Goal: Task Accomplishment & Management: Complete application form

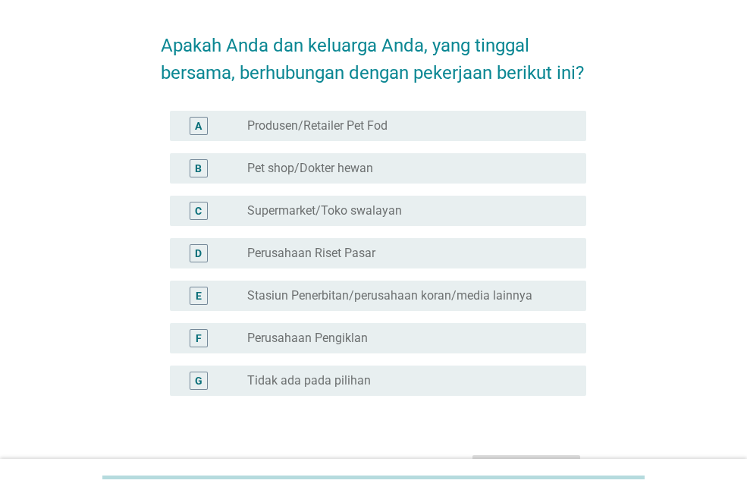
scroll to position [76, 0]
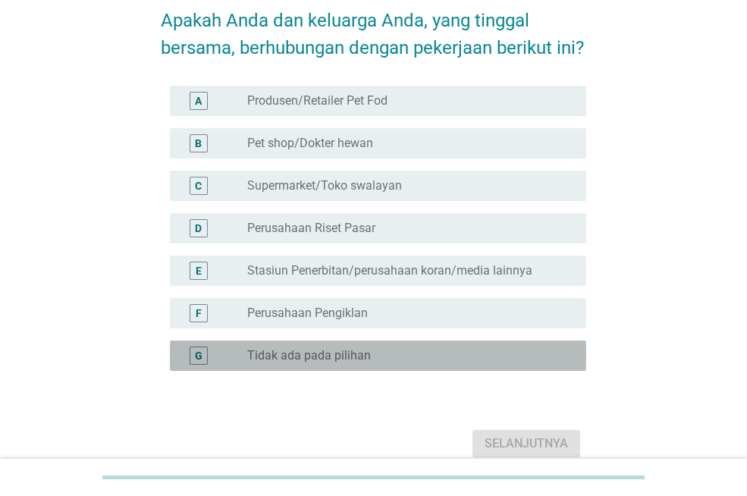
click at [293, 362] on font "Tidak ada pada pilihan" at bounding box center [309, 355] width 124 height 14
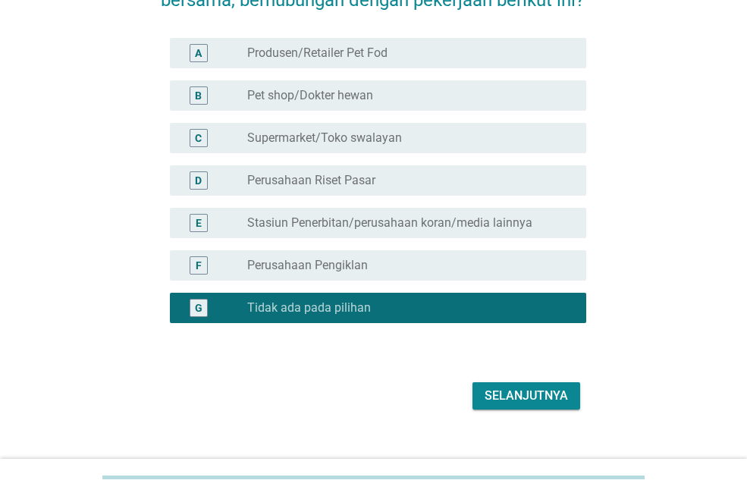
scroll to position [173, 0]
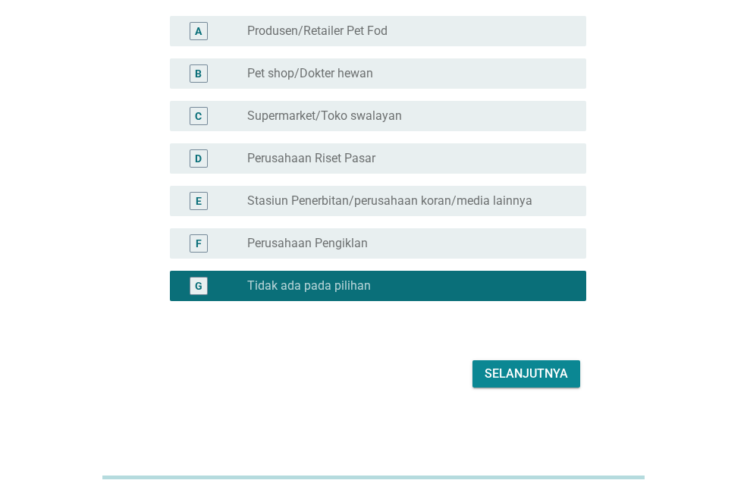
click at [532, 371] on font "Selanjutnya" at bounding box center [525, 373] width 83 height 14
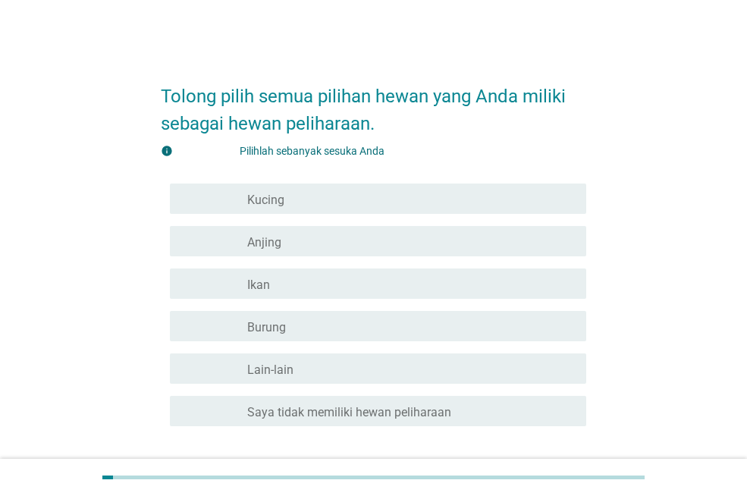
click at [297, 191] on div "garis besar kotak centang kosong Kucing" at bounding box center [410, 199] width 327 height 18
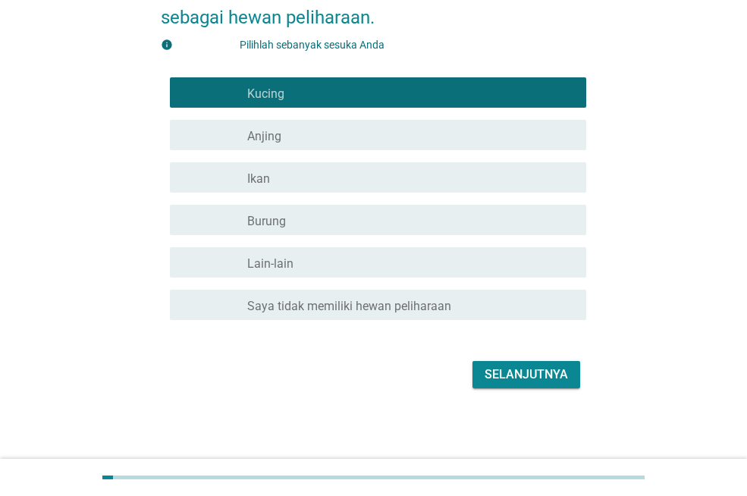
scroll to position [107, 0]
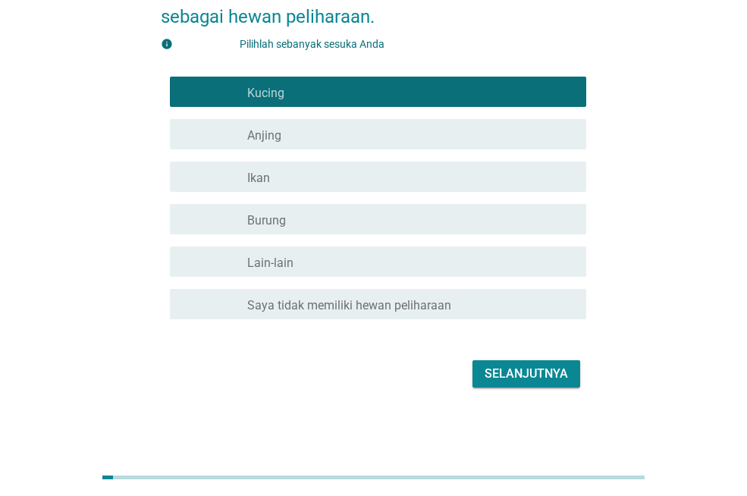
click at [535, 368] on font "Selanjutnya" at bounding box center [525, 373] width 83 height 14
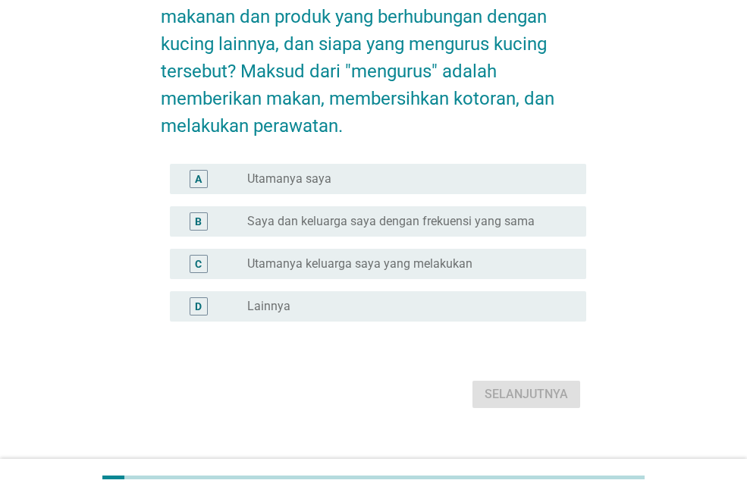
scroll to position [0, 0]
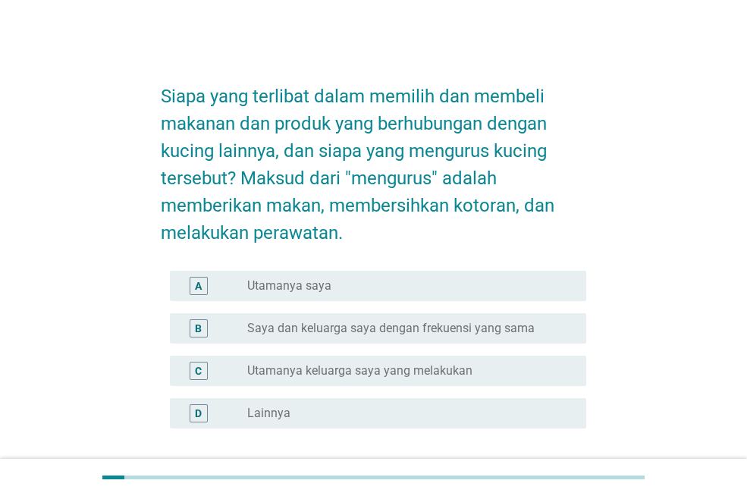
click at [331, 283] on div "tombol radio tidak dicentang Utamanya saya" at bounding box center [404, 285] width 315 height 15
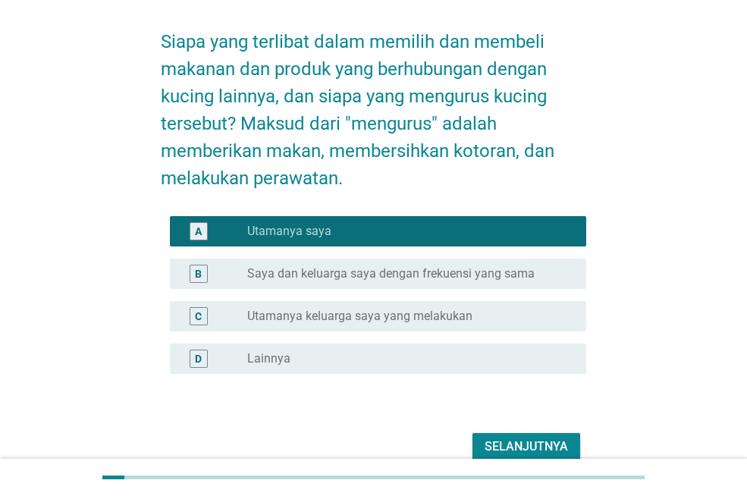
scroll to position [127, 0]
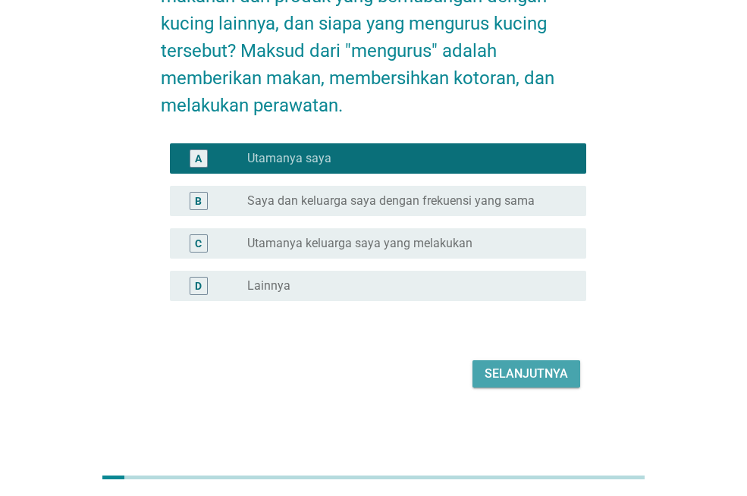
click at [537, 371] on font "Selanjutnya" at bounding box center [525, 373] width 83 height 14
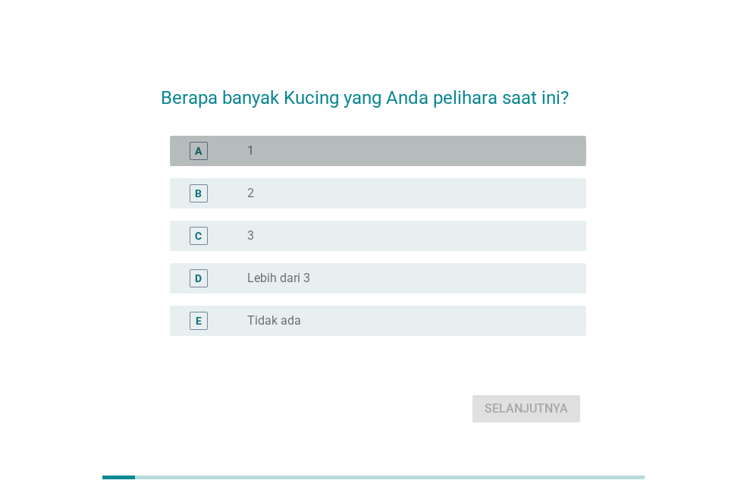
click at [348, 148] on div "tombol radio tidak dicentang 1" at bounding box center [404, 150] width 315 height 15
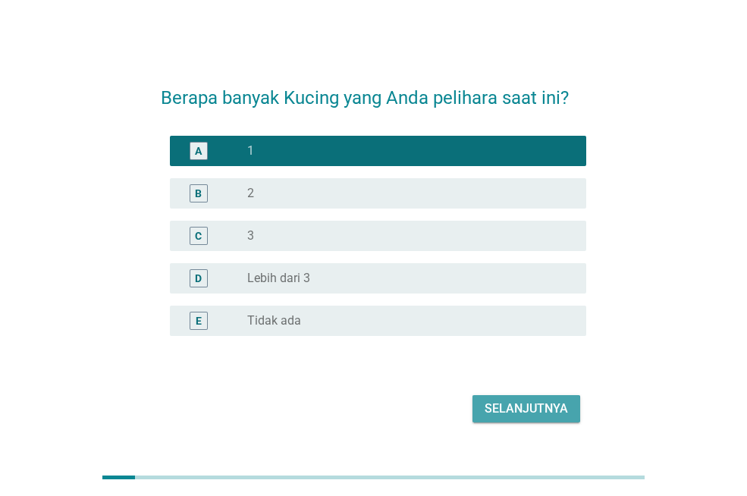
click at [490, 403] on font "Selanjutnya" at bounding box center [525, 408] width 83 height 14
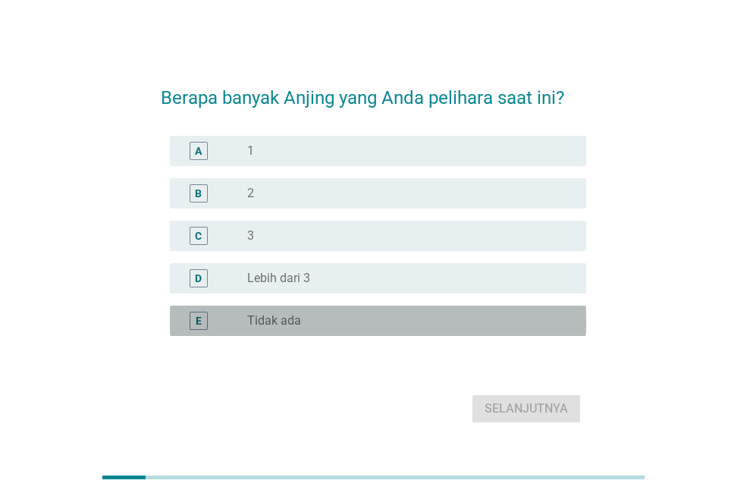
click at [293, 315] on font "Tidak ada" at bounding box center [274, 320] width 54 height 14
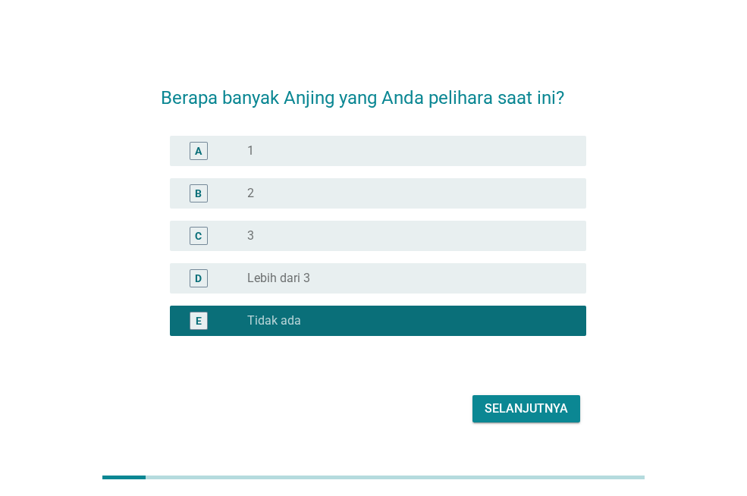
click at [497, 408] on font "Selanjutnya" at bounding box center [525, 408] width 83 height 14
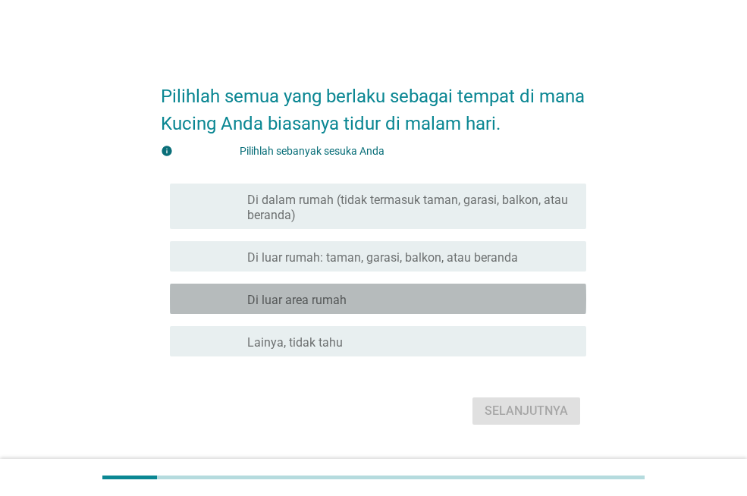
click at [345, 301] on font "Di luar area rumah" at bounding box center [296, 300] width 99 height 14
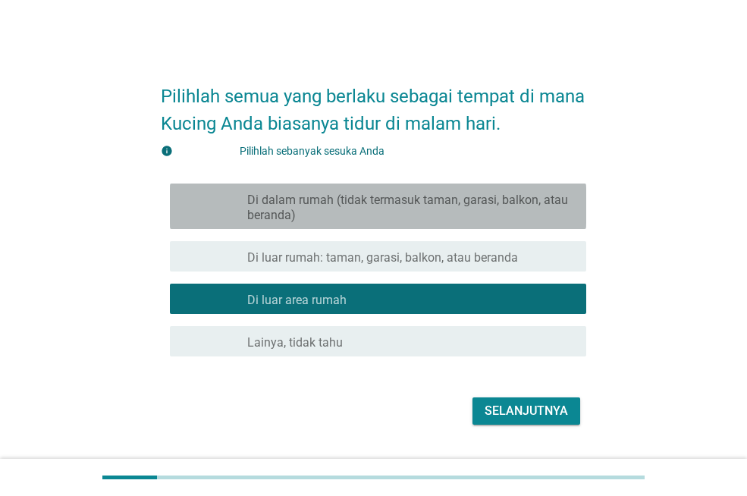
click at [349, 204] on font "Di dalam rumah (tidak termasuk taman, garasi, balkon, atau beranda)" at bounding box center [407, 208] width 321 height 30
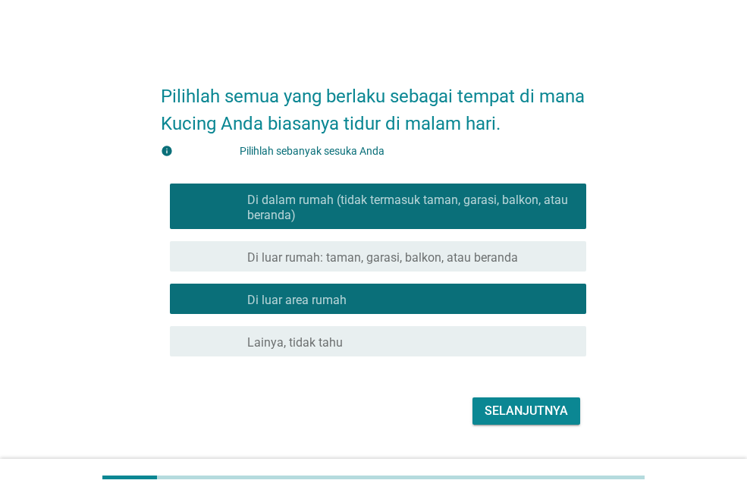
click at [361, 291] on div "garis besar kotak centang kosong Di luar area rumah" at bounding box center [410, 299] width 327 height 18
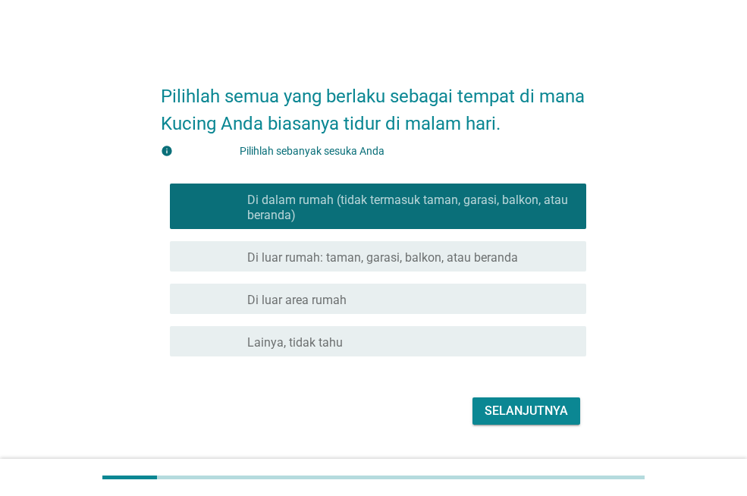
click at [362, 296] on div "garis besar kotak centang kosong Di luar area rumah" at bounding box center [410, 299] width 327 height 18
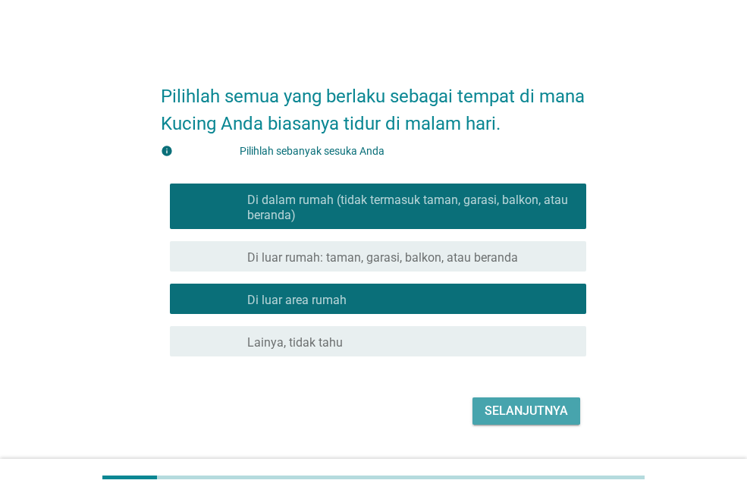
click at [529, 403] on font "Selanjutnya" at bounding box center [525, 410] width 83 height 14
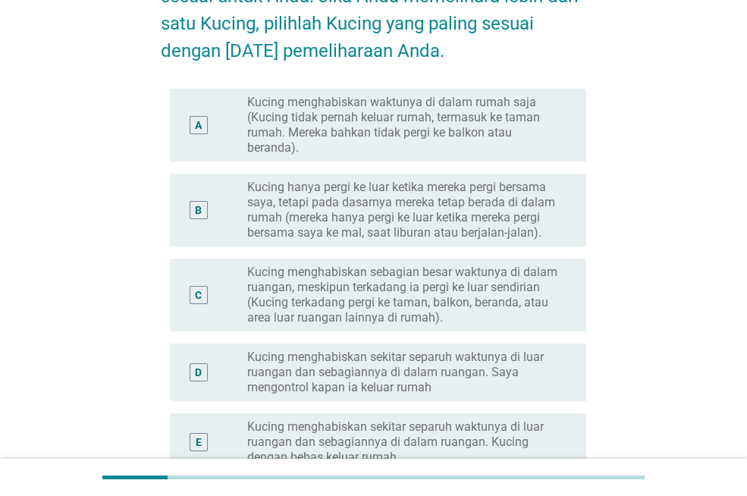
scroll to position [152, 0]
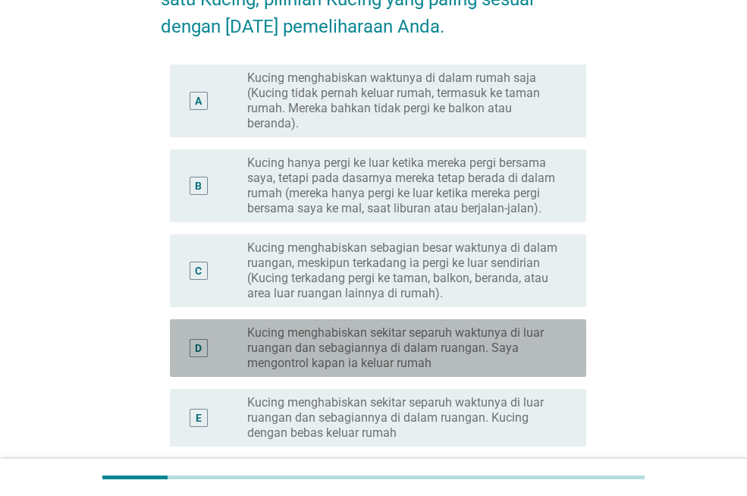
click at [452, 349] on font "Kucing menghabiskan sekitar separuh waktunya di luar ruangan dan sebagiannya di…" at bounding box center [395, 347] width 296 height 45
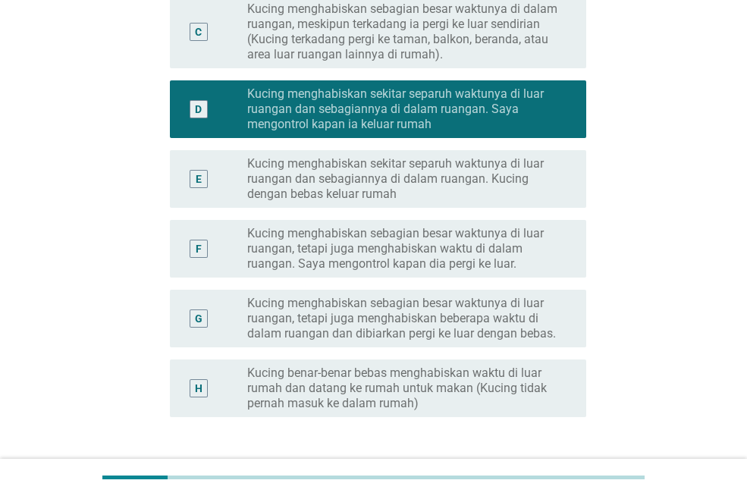
scroll to position [506, 0]
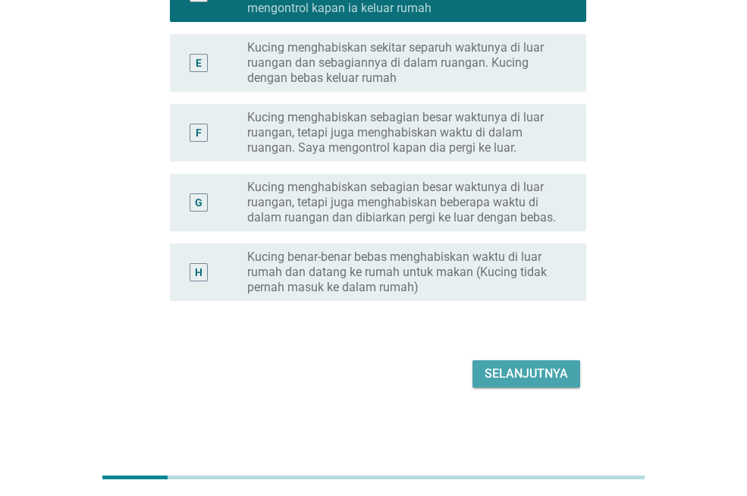
click at [516, 368] on font "Selanjutnya" at bounding box center [525, 373] width 83 height 14
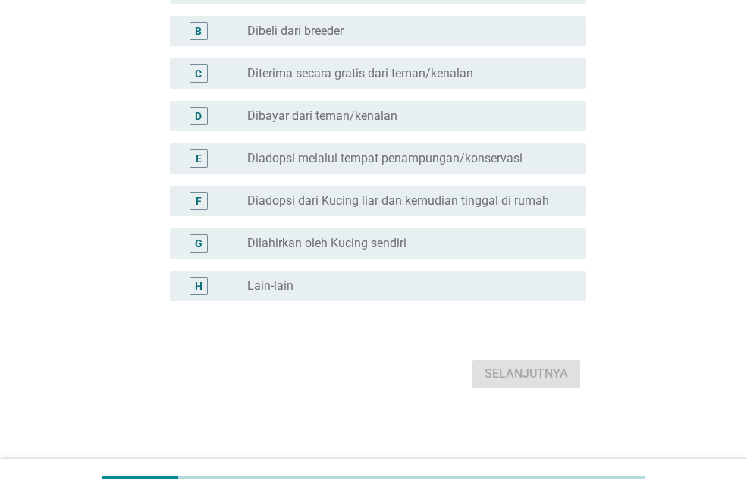
scroll to position [0, 0]
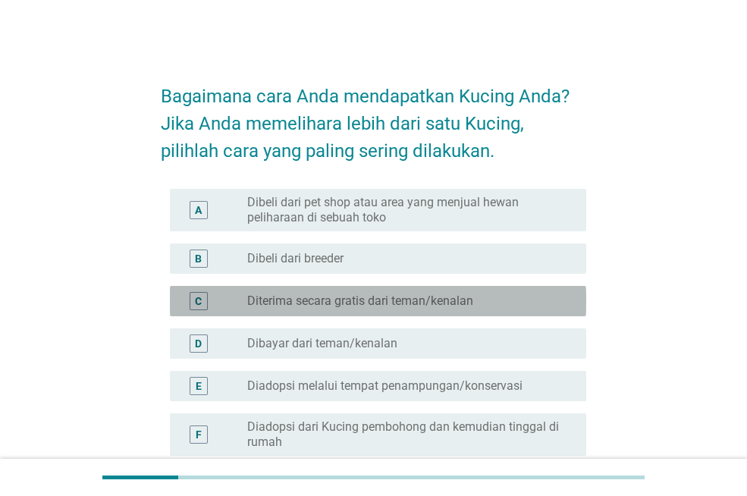
click at [375, 304] on font "Diterima secara gratis dari teman/kenalan" at bounding box center [360, 300] width 226 height 14
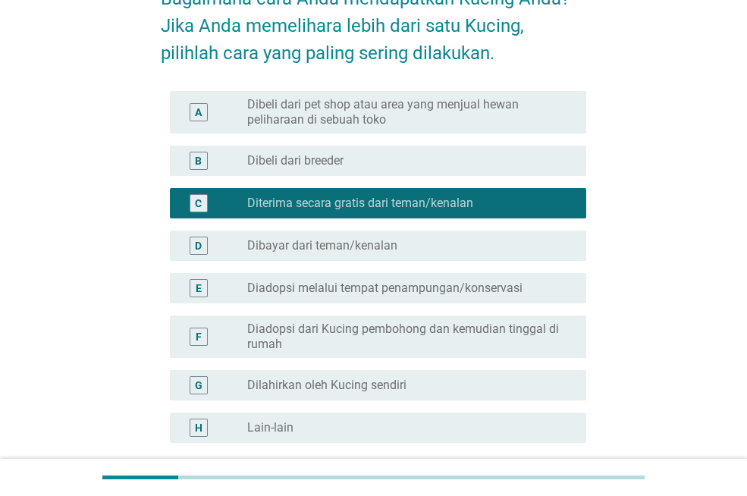
scroll to position [240, 0]
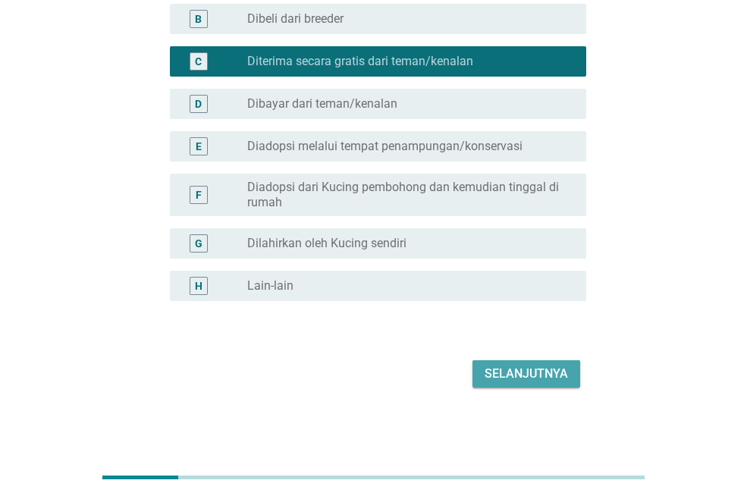
click at [518, 367] on font "Selanjutnya" at bounding box center [525, 373] width 83 height 14
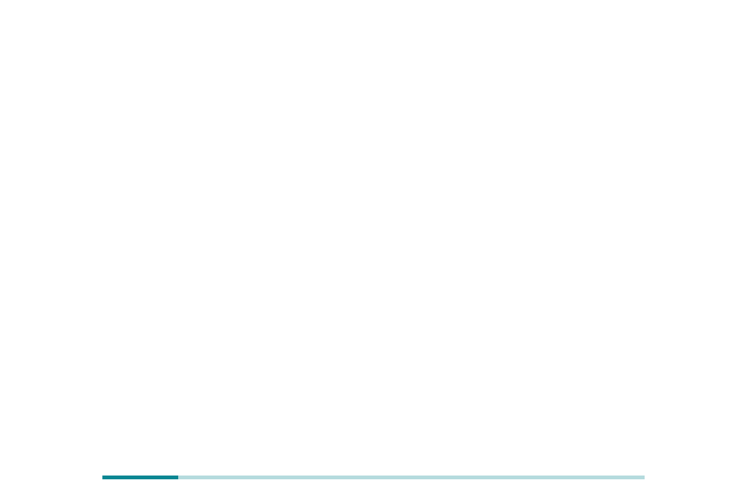
scroll to position [0, 0]
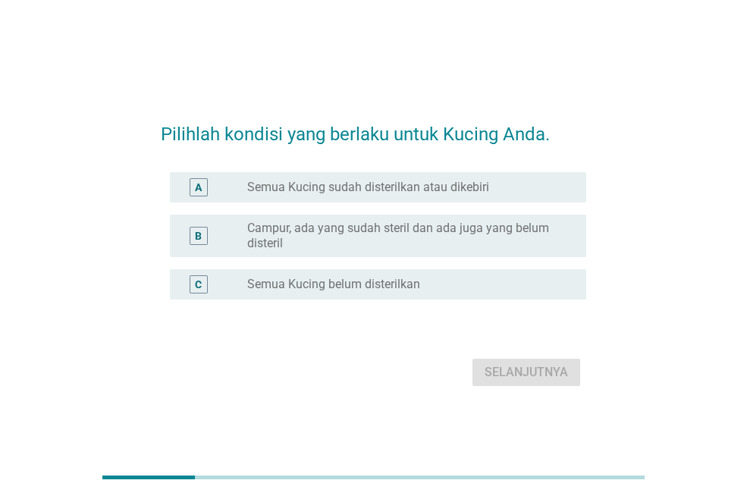
click at [379, 187] on font "Semua Kucing sudah disterilkan atau dikebiri" at bounding box center [368, 187] width 242 height 14
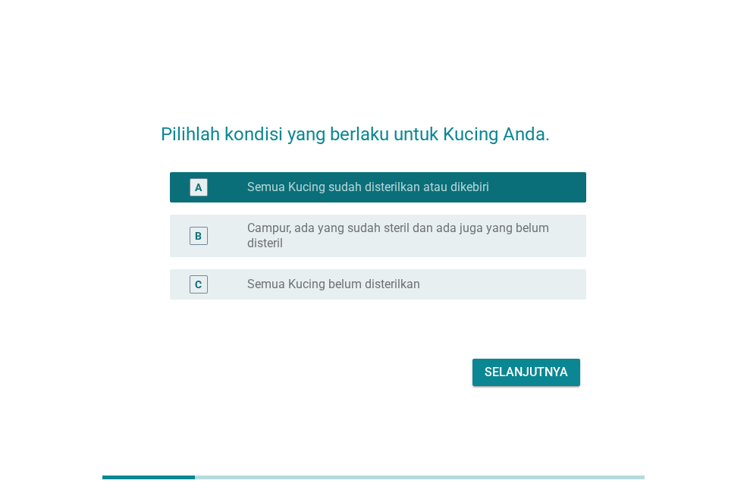
click at [319, 230] on font "Campur, ada yang sudah steril dan ada juga yang belum disteril" at bounding box center [398, 236] width 302 height 30
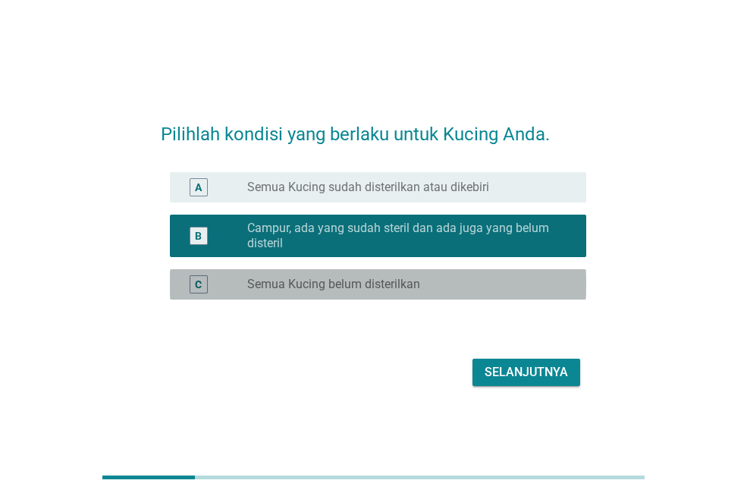
click at [358, 287] on font "Semua Kucing belum disterilkan" at bounding box center [333, 284] width 173 height 14
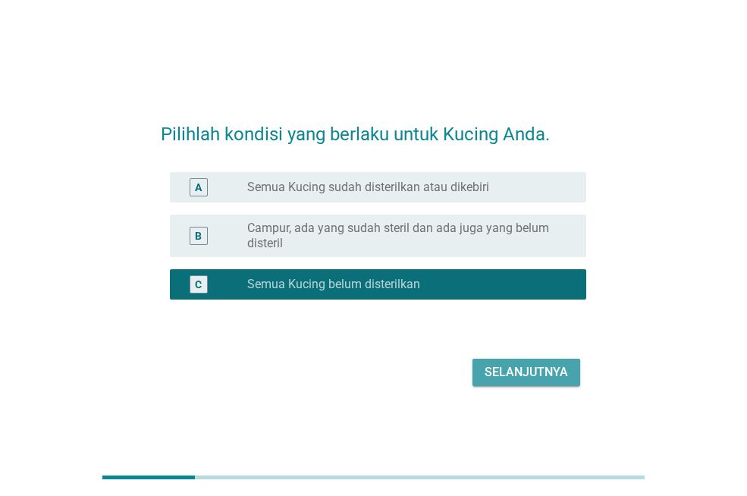
click at [516, 365] on font "Selanjutnya" at bounding box center [525, 372] width 83 height 14
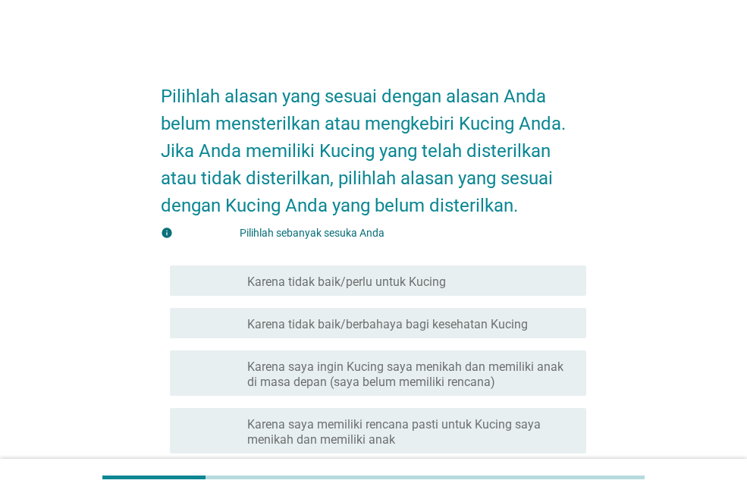
drag, startPoint x: 393, startPoint y: 320, endPoint x: 391, endPoint y: 328, distance: 7.9
click at [393, 321] on font "Karena tidak baik/berbahaya bagi kesehatan Kucing" at bounding box center [387, 324] width 281 height 14
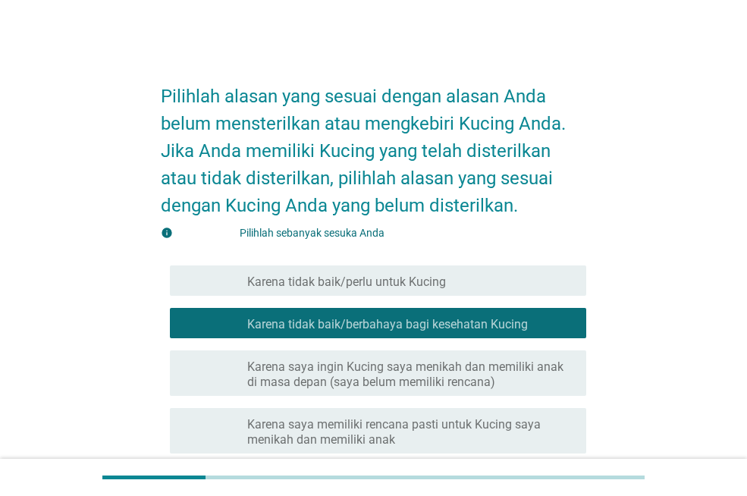
scroll to position [379, 0]
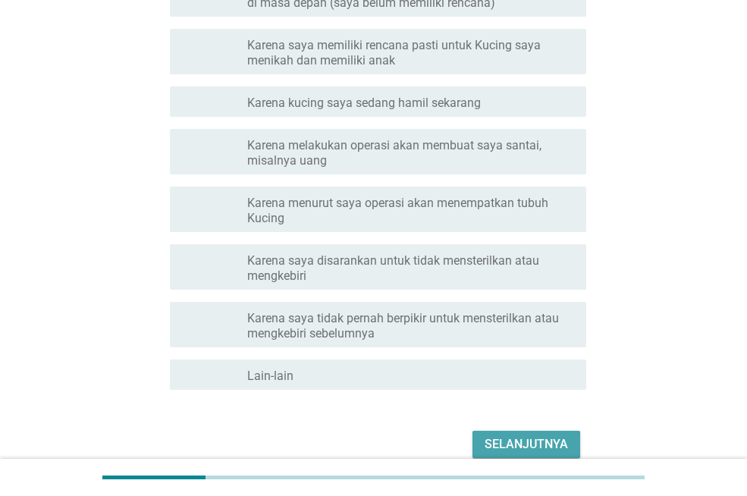
click at [526, 437] on font "Selanjutnya" at bounding box center [525, 444] width 83 height 14
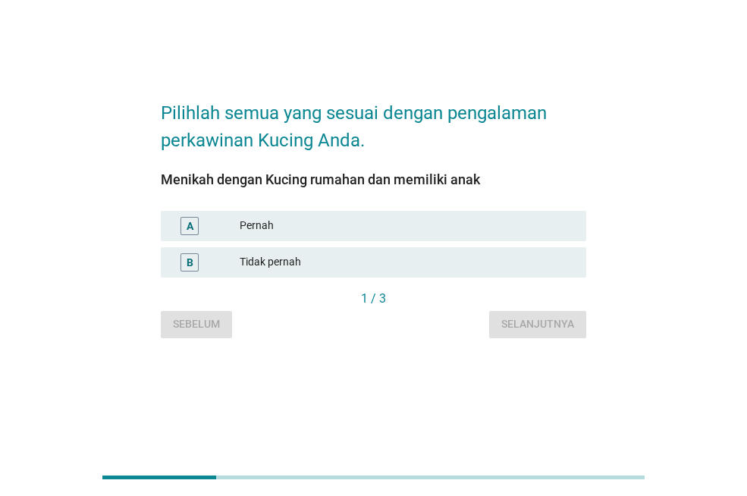
scroll to position [0, 0]
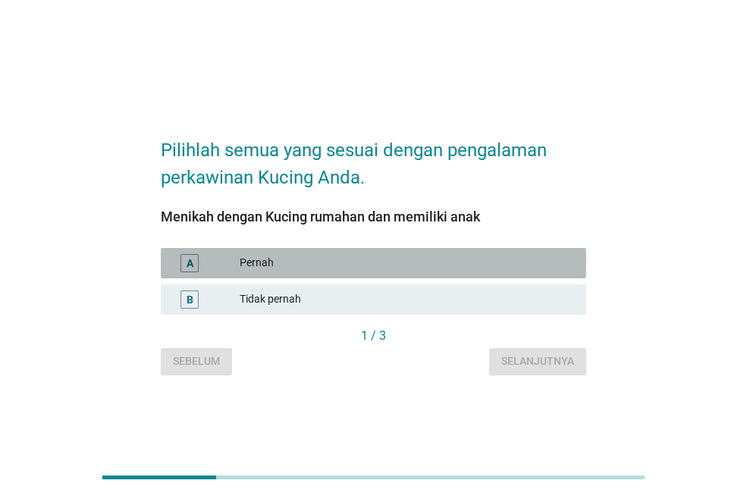
click at [318, 266] on font "Pernah" at bounding box center [407, 263] width 334 height 16
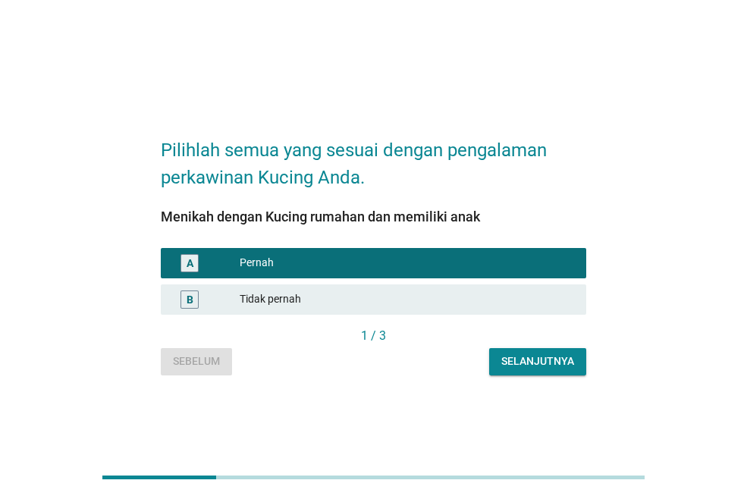
click at [550, 358] on font "Selanjutnya" at bounding box center [537, 361] width 73 height 12
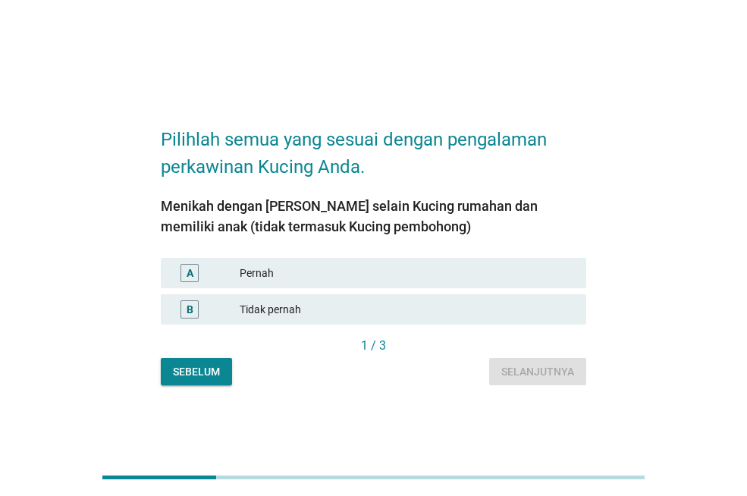
click at [384, 264] on div "Pernah" at bounding box center [407, 273] width 334 height 18
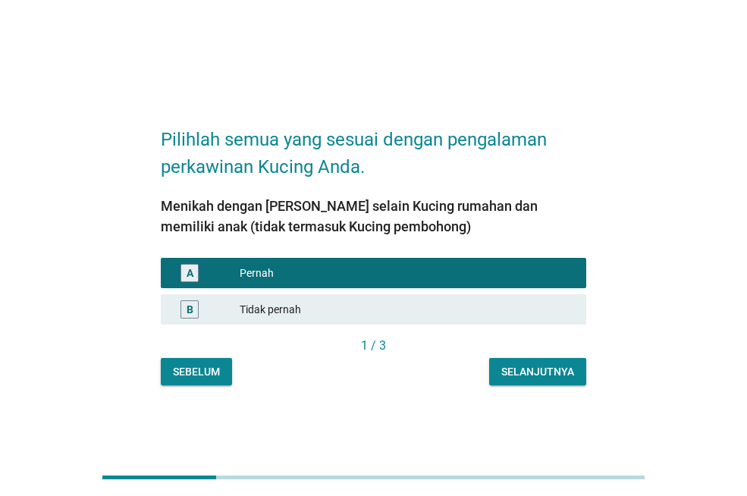
click at [535, 369] on font "Selanjutnya" at bounding box center [537, 371] width 73 height 12
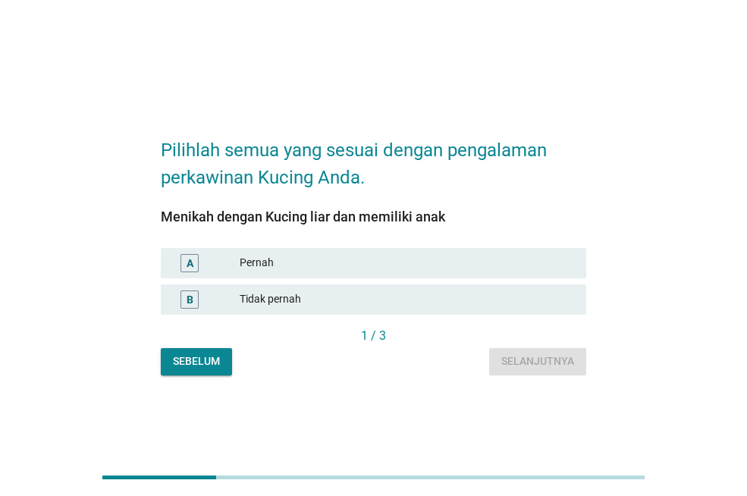
click at [408, 260] on div "Pernah" at bounding box center [407, 263] width 334 height 18
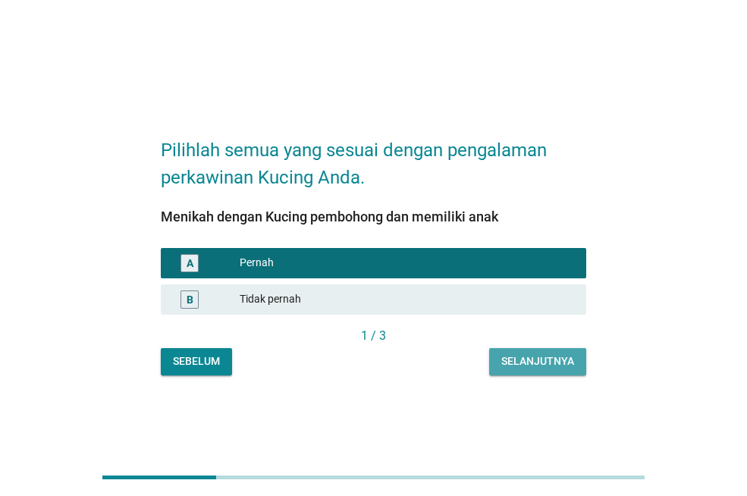
click at [564, 357] on font "Selanjutnya" at bounding box center [537, 361] width 73 height 12
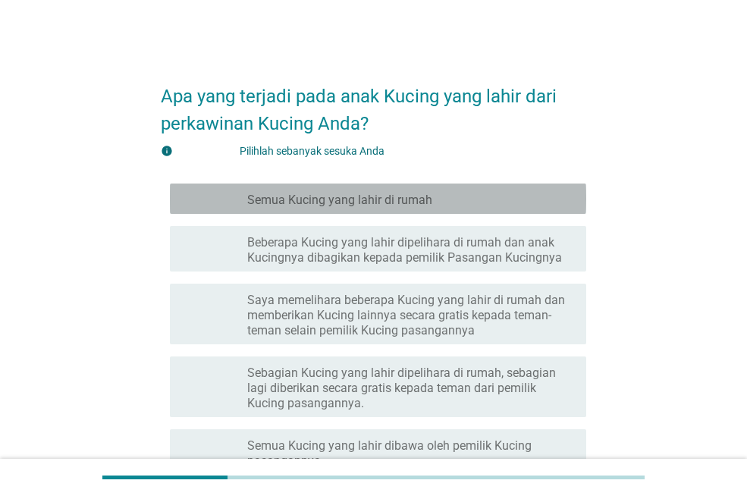
click at [408, 201] on font "Semua Kucing yang lahir di rumah" at bounding box center [339, 200] width 185 height 14
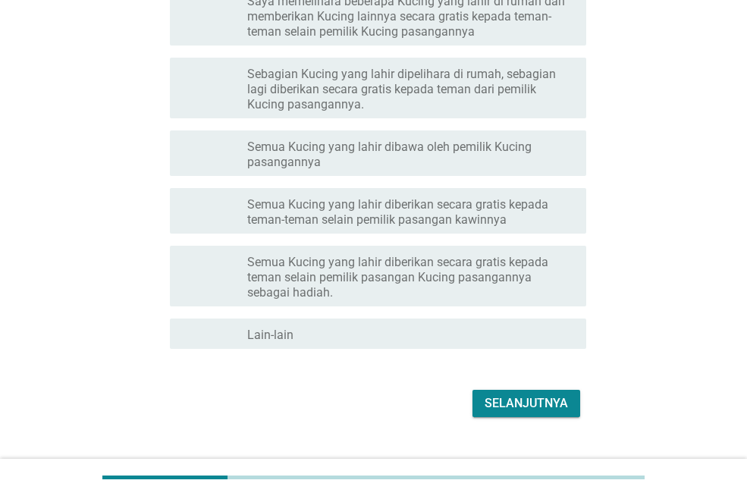
scroll to position [328, 0]
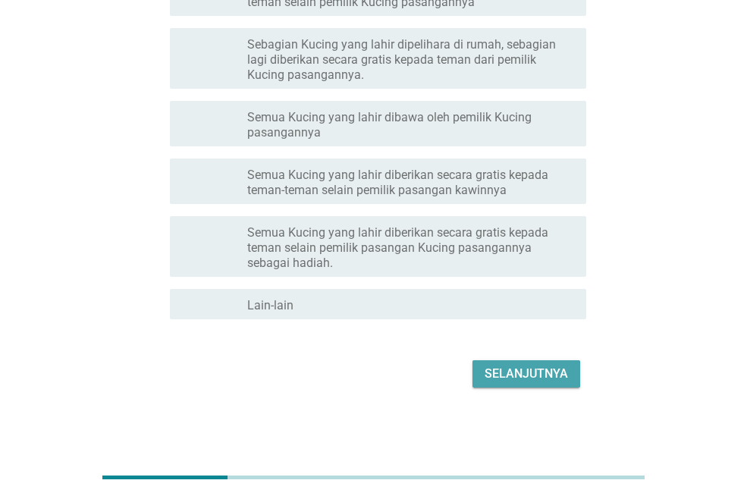
click at [516, 378] on font "Selanjutnya" at bounding box center [525, 373] width 83 height 14
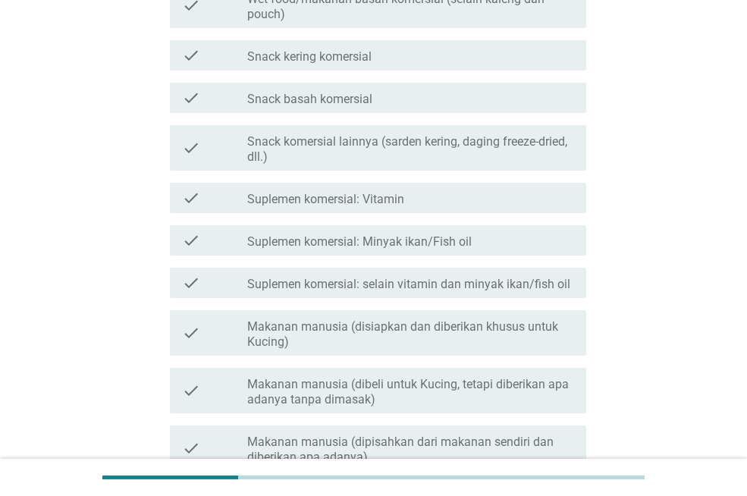
scroll to position [0, 0]
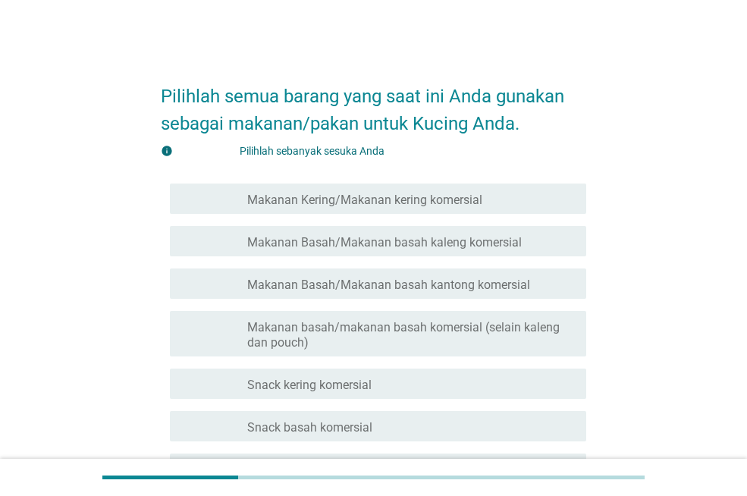
drag, startPoint x: 376, startPoint y: 245, endPoint x: 374, endPoint y: 259, distance: 13.8
click at [378, 245] on font "Makanan Basah/Makanan basah kaleng komersial" at bounding box center [384, 242] width 274 height 14
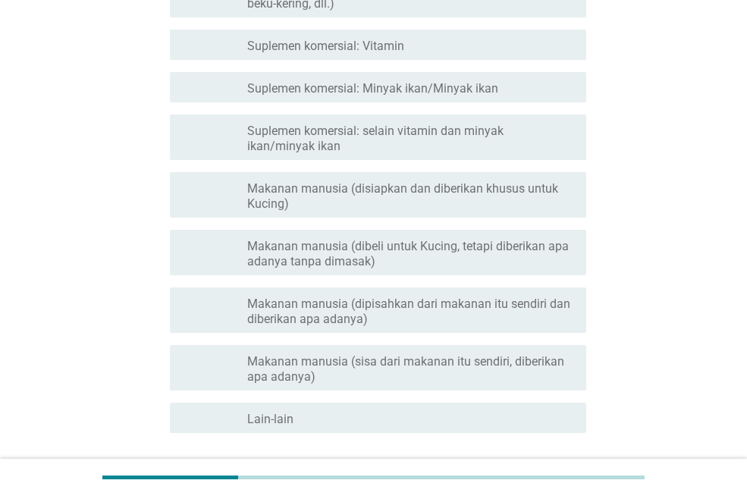
scroll to position [595, 0]
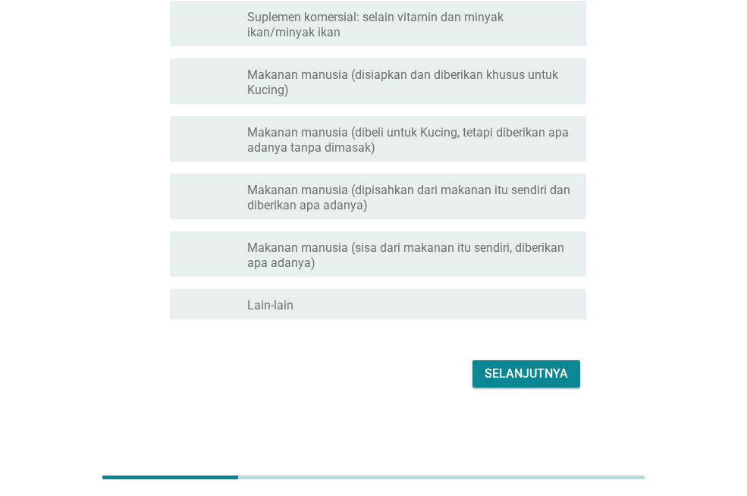
click at [539, 370] on font "Selanjutnya" at bounding box center [525, 373] width 83 height 14
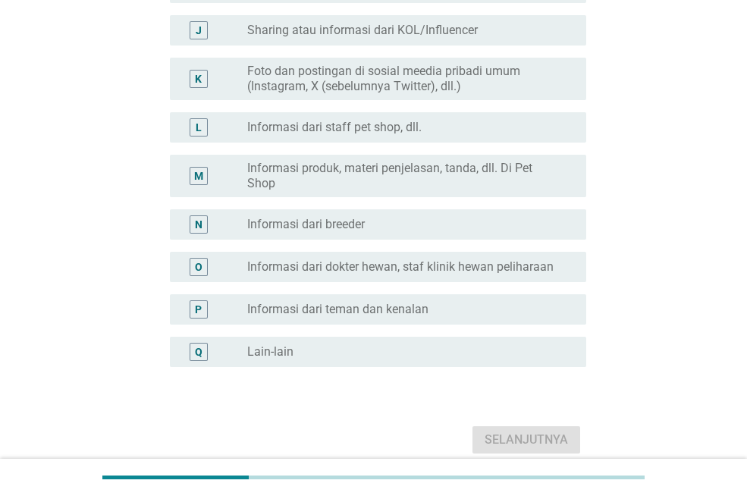
scroll to position [0, 0]
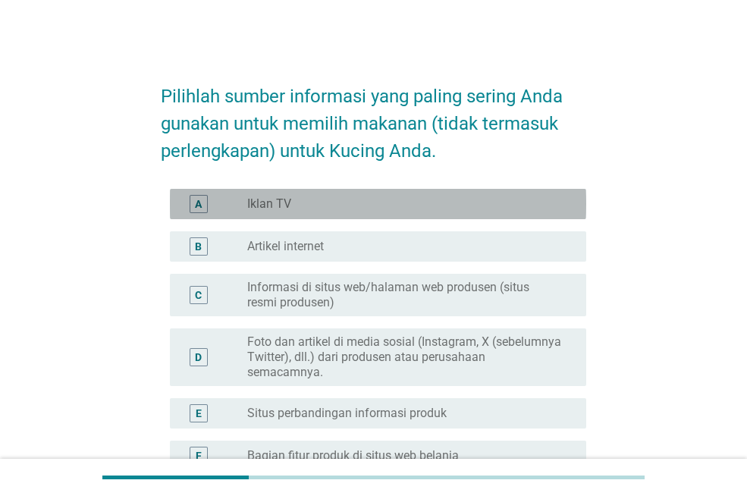
click at [403, 196] on div "tombol radio tidak dicentang Iklan TV" at bounding box center [404, 203] width 315 height 15
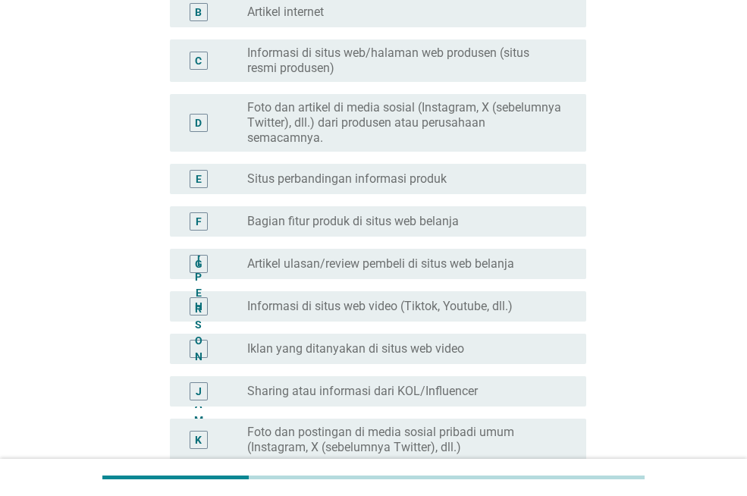
scroll to position [379, 0]
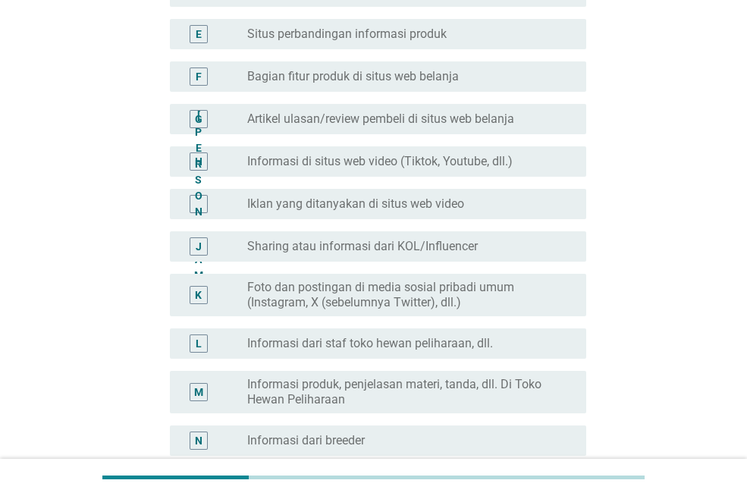
click at [371, 287] on font "Foto dan postingan di media sosial pribadi umum (Instagram, X (sebelumnya Twitt…" at bounding box center [380, 295] width 267 height 30
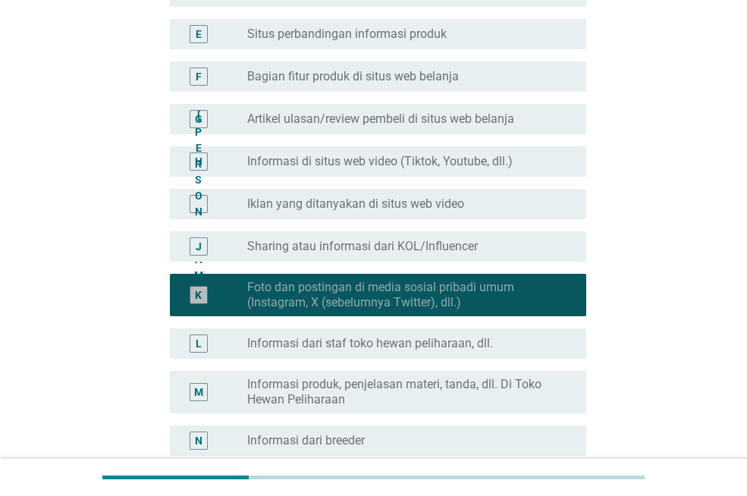
click at [437, 291] on font "Foto dan postingan di media sosial pribadi umum (Instagram, X (sebelumnya Twitt…" at bounding box center [380, 295] width 267 height 30
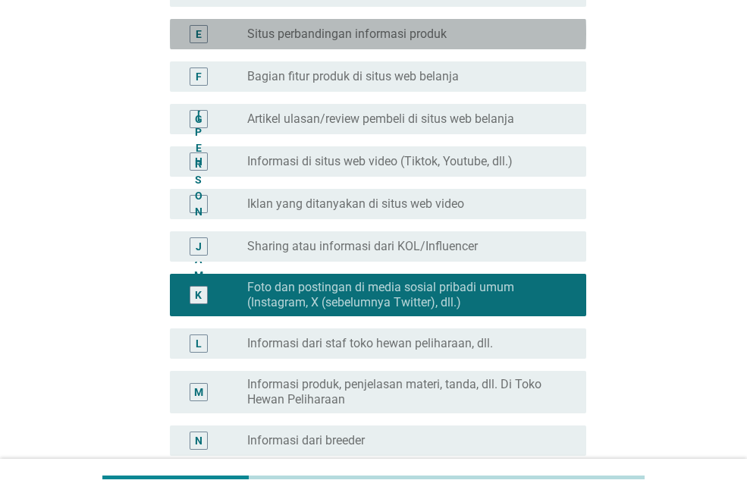
click at [449, 33] on div "tombol radio tidak dicentang Situs perbandingan informasi produk" at bounding box center [404, 34] width 315 height 15
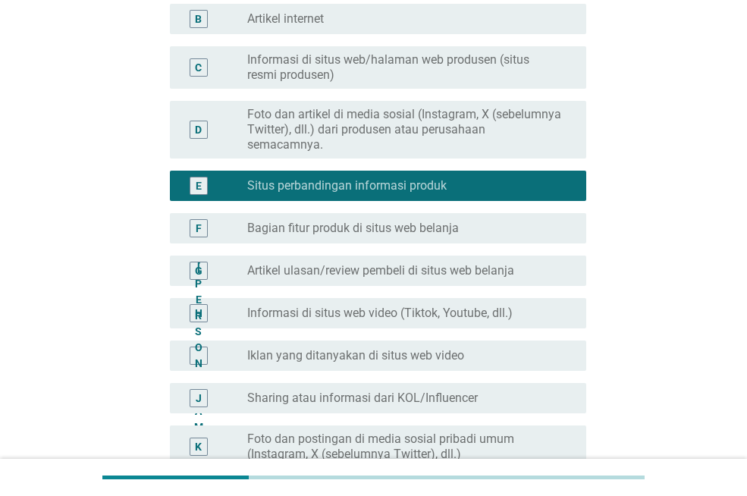
scroll to position [152, 0]
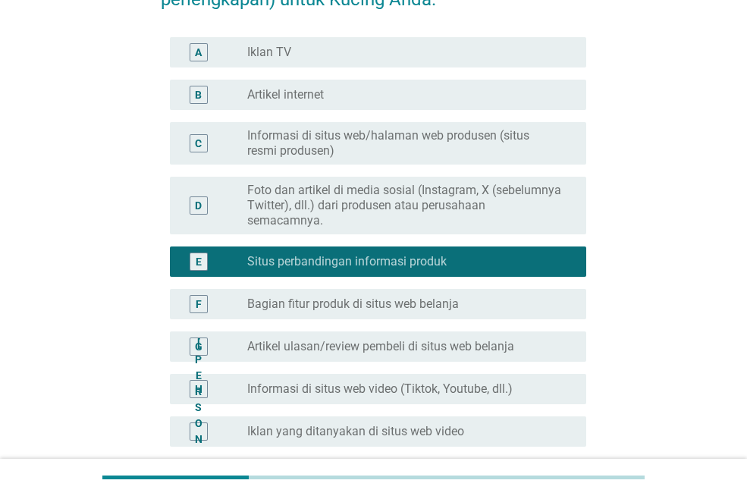
click at [412, 52] on div "tombol radio tidak dicentang Iklan TV" at bounding box center [404, 52] width 315 height 15
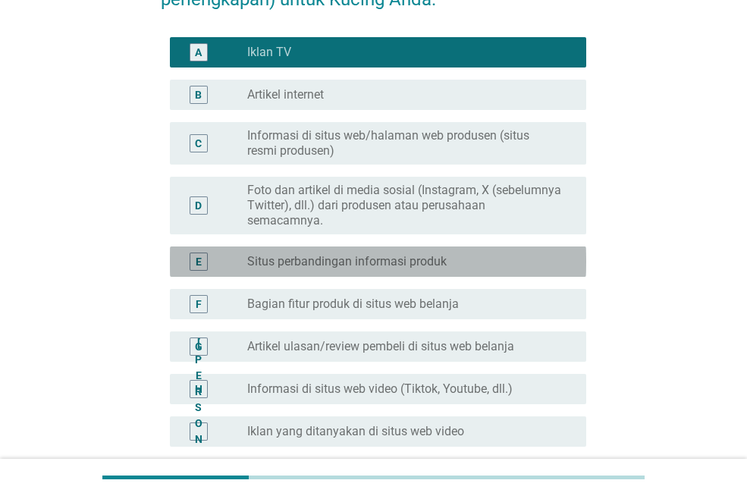
click at [470, 260] on div "tombol radio tidak dicentang Situs perbandingan informasi produk" at bounding box center [404, 261] width 315 height 15
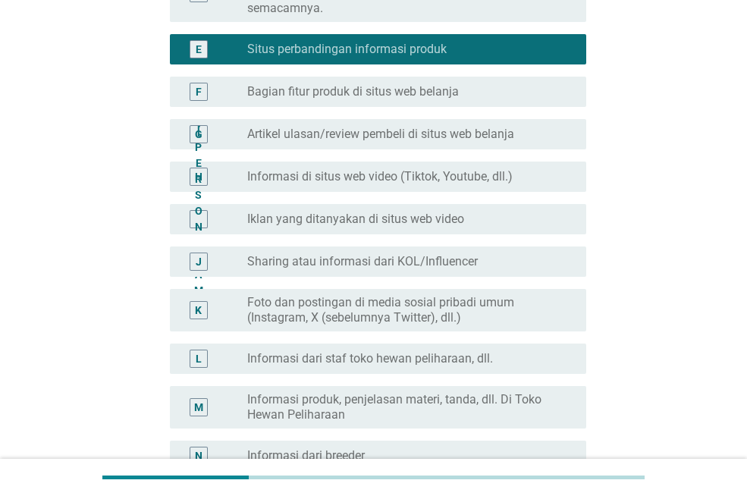
scroll to position [607, 0]
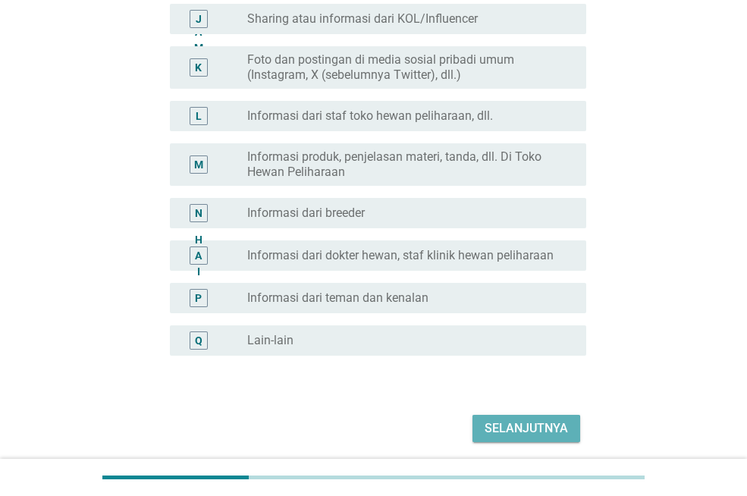
drag, startPoint x: 542, startPoint y: 423, endPoint x: 475, endPoint y: 341, distance: 106.1
click at [541, 422] on font "Selanjutnya" at bounding box center [525, 428] width 83 height 14
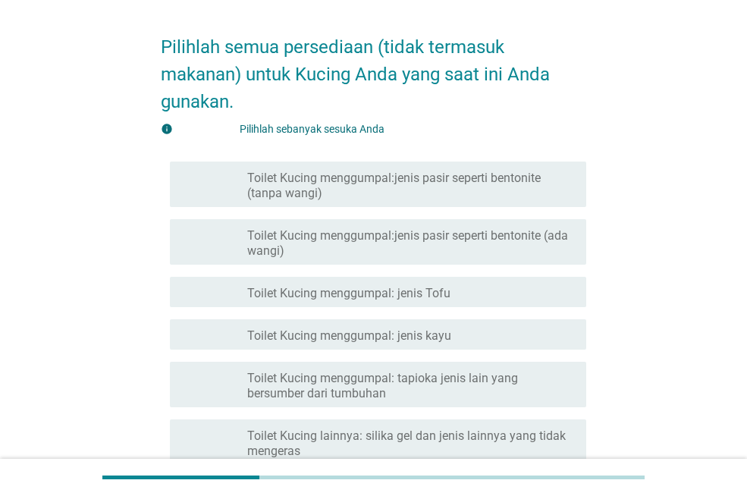
scroll to position [76, 0]
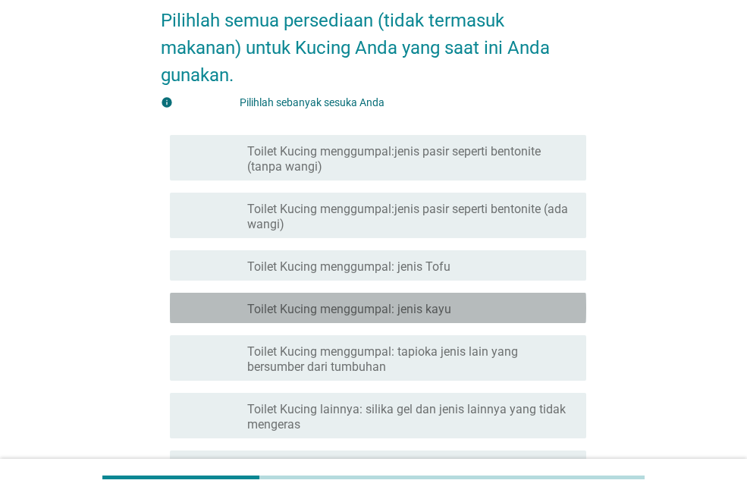
drag, startPoint x: 456, startPoint y: 308, endPoint x: 463, endPoint y: 327, distance: 20.1
click at [457, 309] on div "garis besar kotak centang kosong Toilet Kucing menggumpal: jenis kayu" at bounding box center [410, 308] width 327 height 18
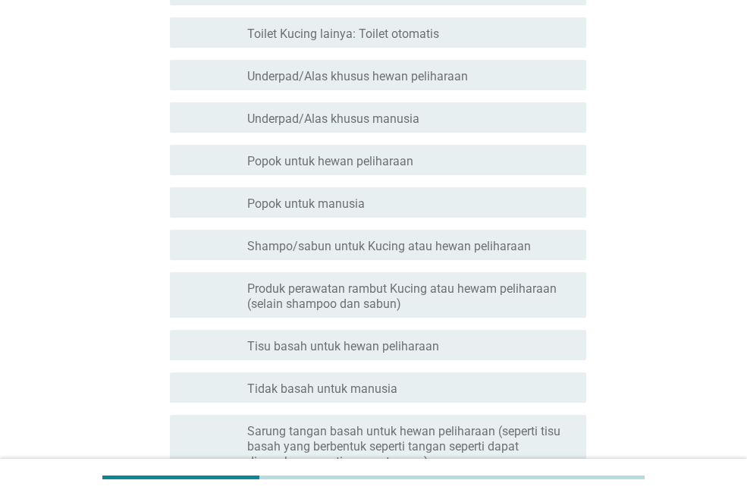
scroll to position [723, 0]
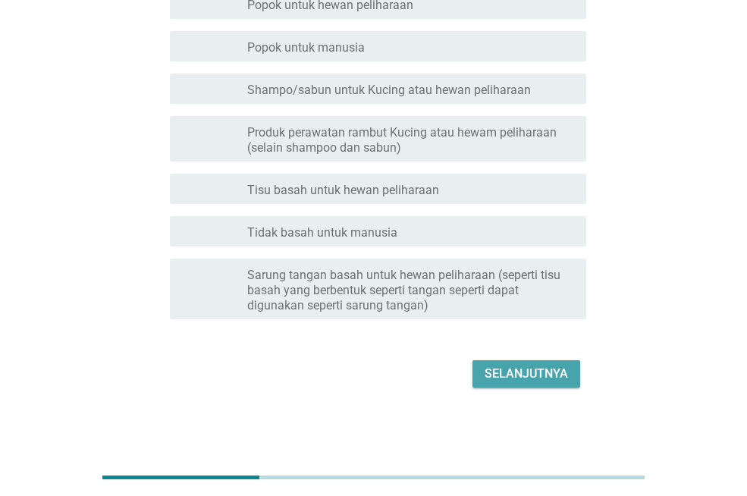
click at [542, 374] on font "Selanjutnya" at bounding box center [525, 373] width 83 height 14
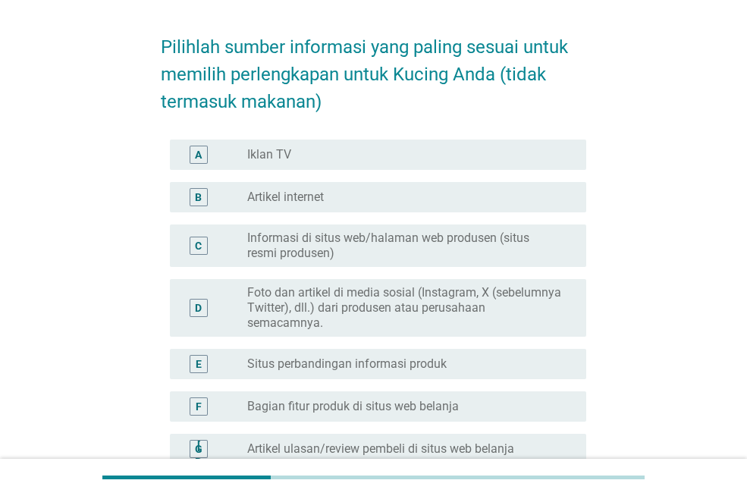
scroll to position [76, 0]
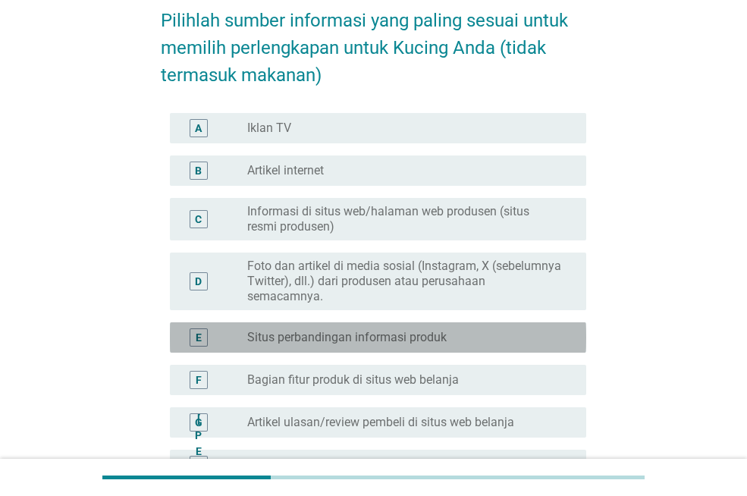
click at [434, 334] on font "Situs perbandingan informasi produk" at bounding box center [346, 337] width 199 height 14
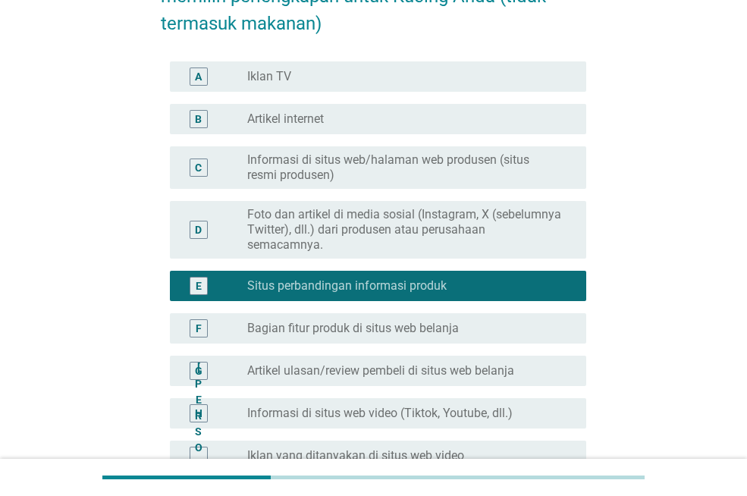
scroll to position [152, 0]
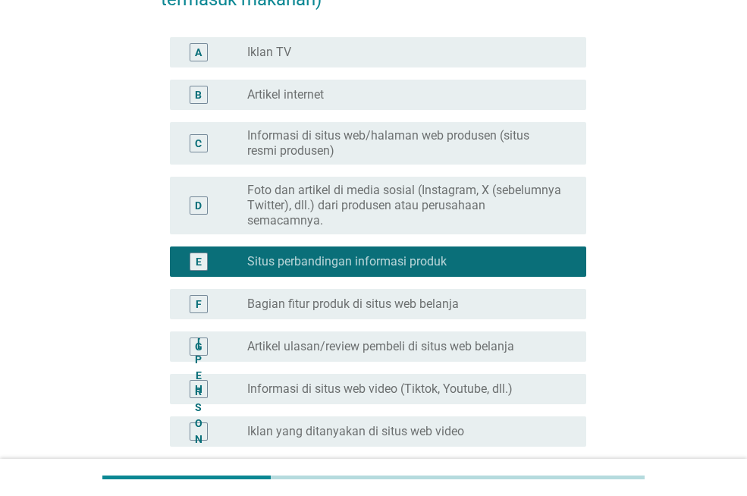
click at [427, 303] on font "Bagian fitur produk di situs web belanja" at bounding box center [353, 303] width 212 height 14
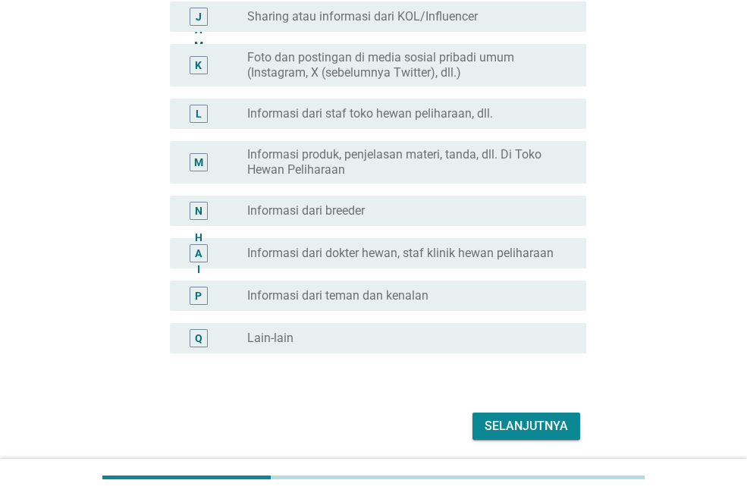
scroll to position [661, 0]
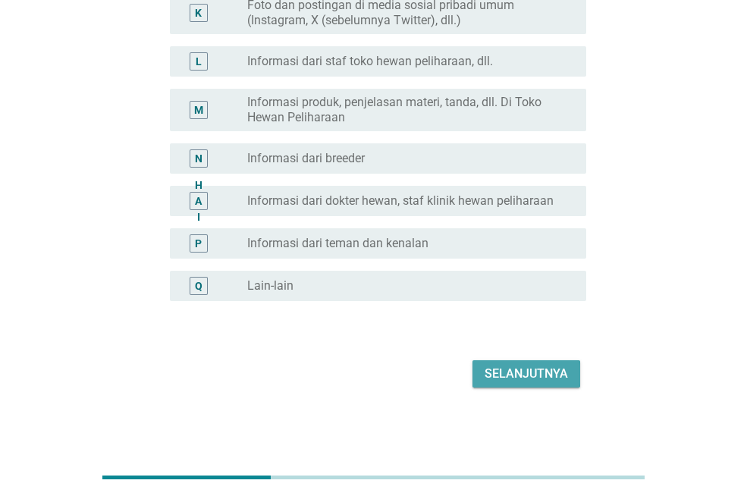
click at [556, 367] on font "Selanjutnya" at bounding box center [525, 373] width 83 height 14
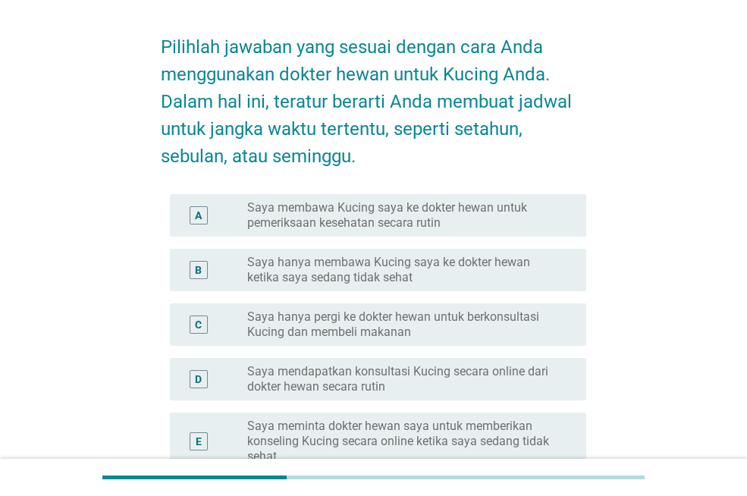
scroll to position [76, 0]
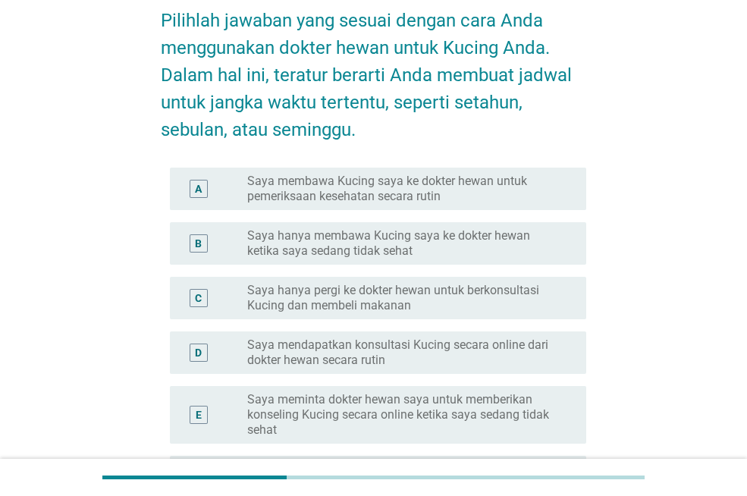
click at [447, 183] on font "Saya membawa Kucing saya ke dokter hewan untuk pemeriksaan kesehatan secara rut…" at bounding box center [387, 189] width 280 height 30
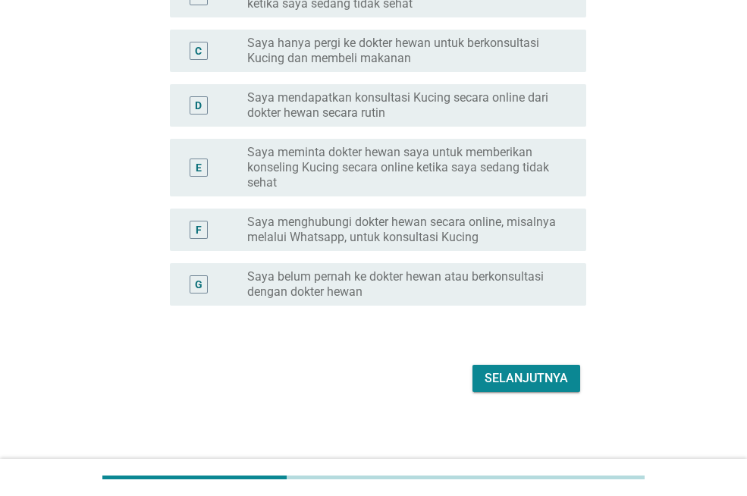
scroll to position [328, 0]
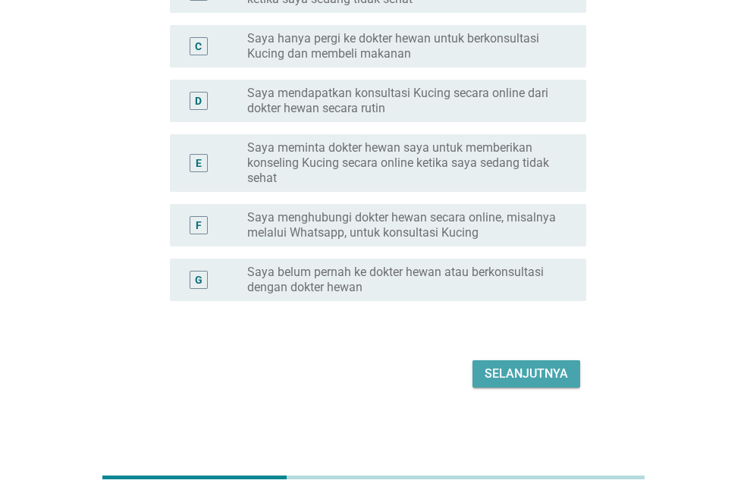
click at [549, 369] on font "Selanjutnya" at bounding box center [525, 373] width 83 height 14
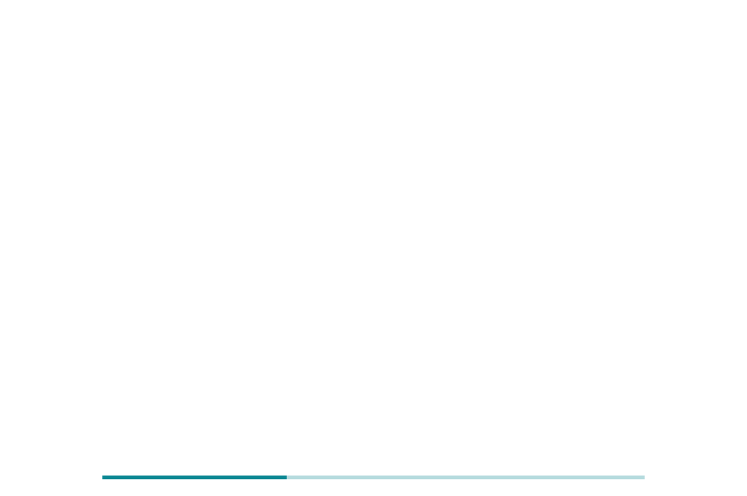
scroll to position [0, 0]
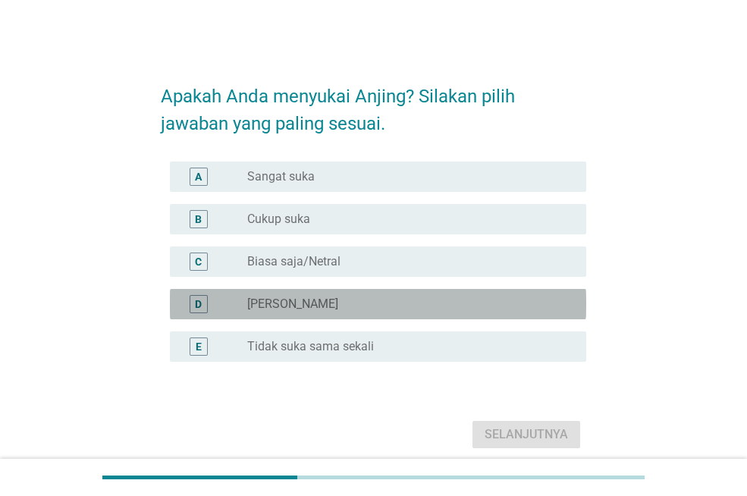
click at [325, 306] on div "tombol radio tidak dicentang Kurang Suka" at bounding box center [404, 303] width 315 height 15
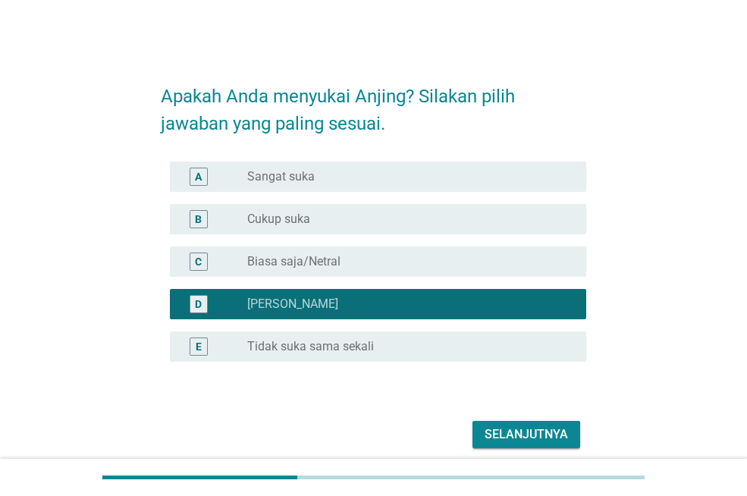
click at [345, 346] on font "Tidak suka sama sekali" at bounding box center [310, 346] width 127 height 14
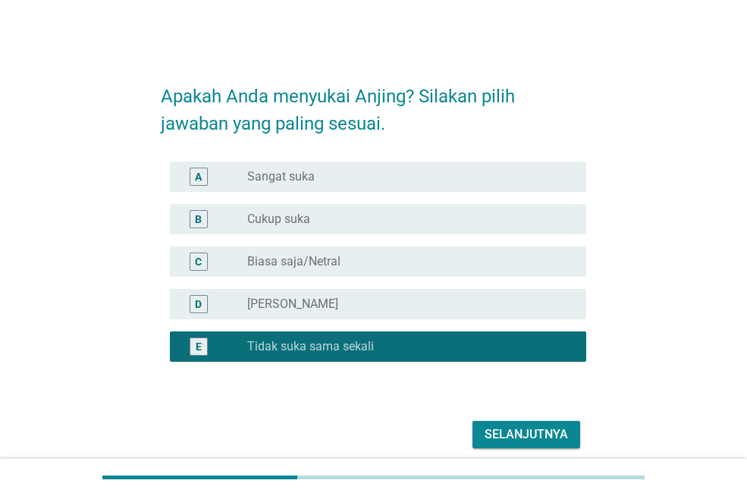
click at [534, 433] on font "Selanjutnya" at bounding box center [525, 434] width 83 height 14
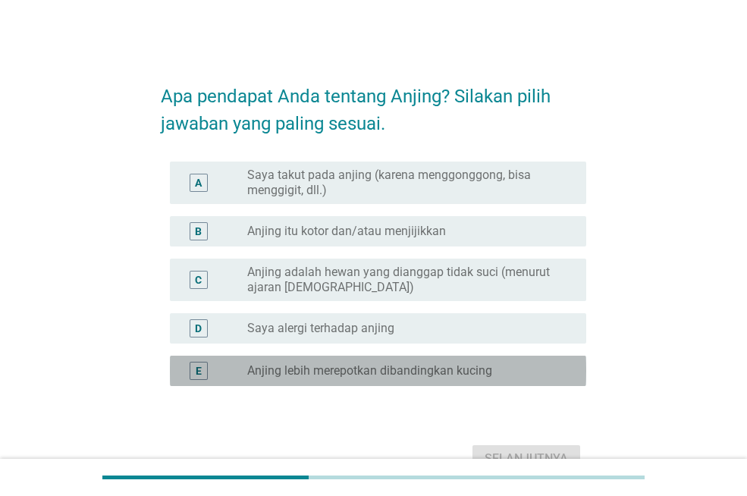
click at [453, 376] on font "Anjing lebih merepotkan dibandingkan kucing" at bounding box center [369, 370] width 245 height 14
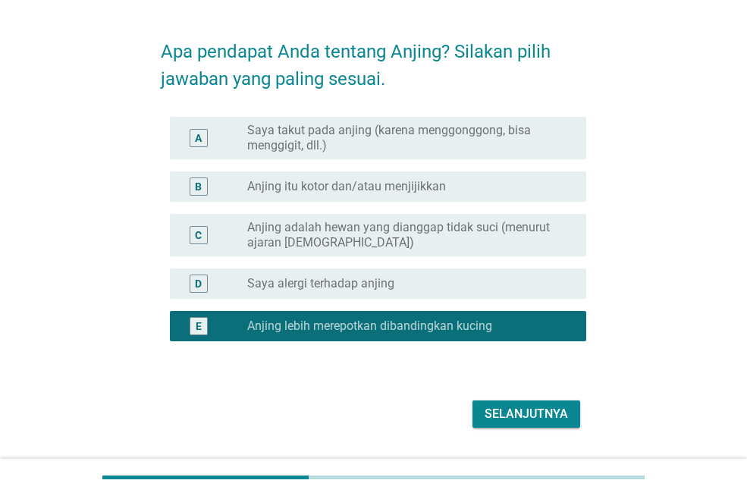
scroll to position [85, 0]
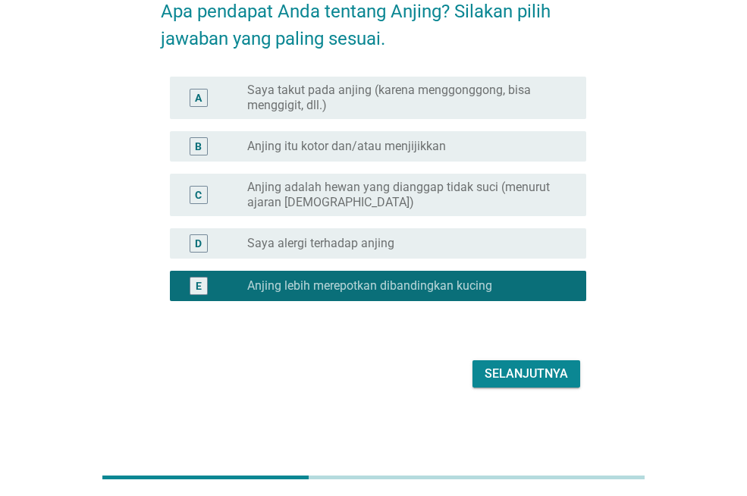
click at [542, 368] on font "Selanjutnya" at bounding box center [525, 373] width 83 height 14
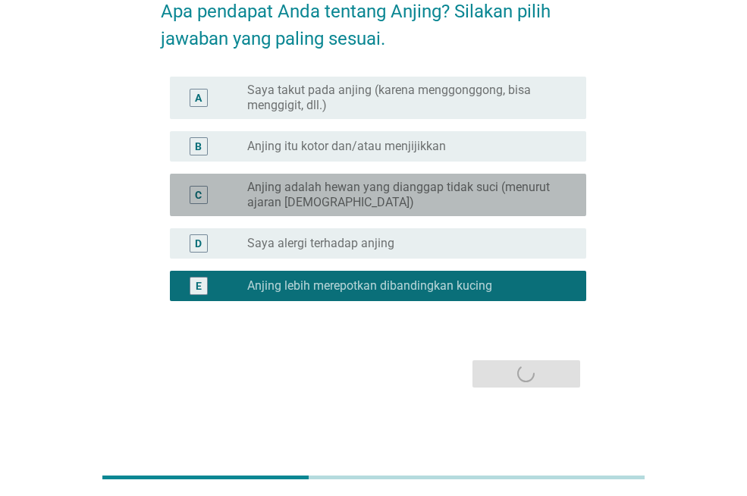
click at [490, 189] on font "Anjing adalah hewan yang dianggap tidak suci (menurut ajaran [DEMOGRAPHIC_DATA])" at bounding box center [398, 195] width 303 height 30
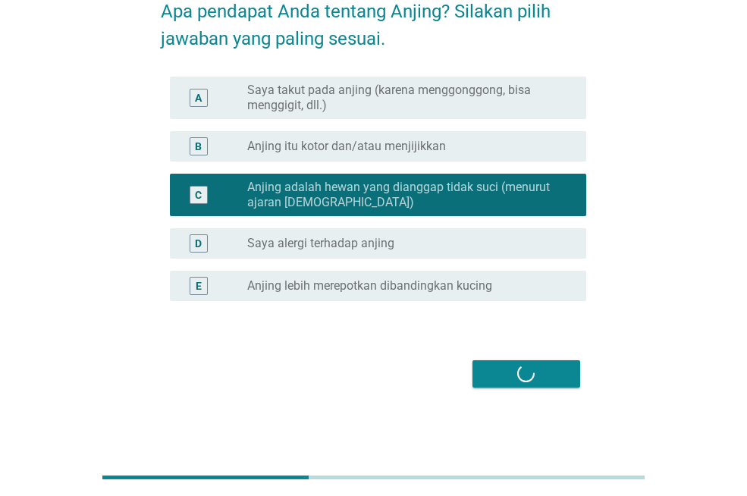
click at [554, 374] on div "Selanjutnya" at bounding box center [373, 374] width 425 height 36
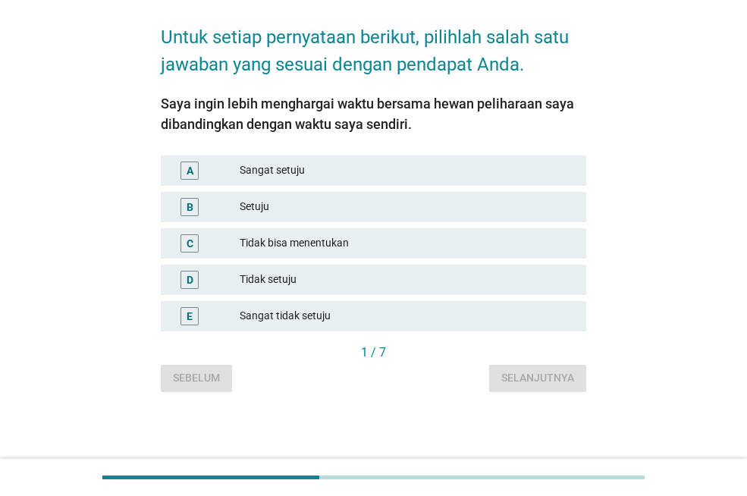
scroll to position [0, 0]
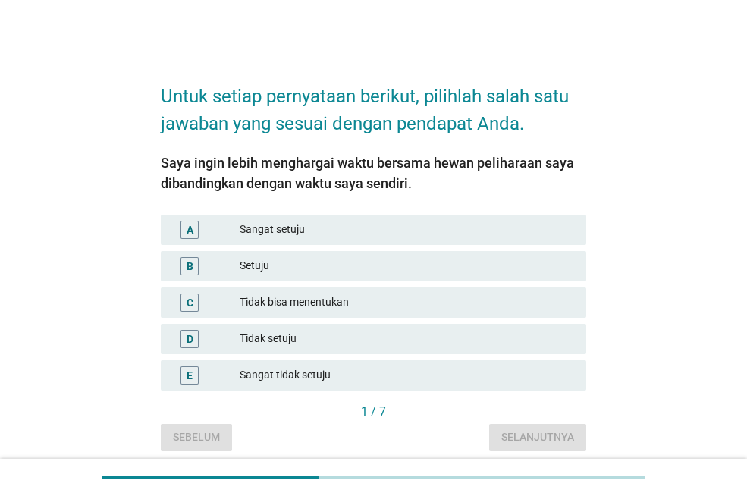
click at [303, 273] on font "Setuju" at bounding box center [407, 266] width 334 height 16
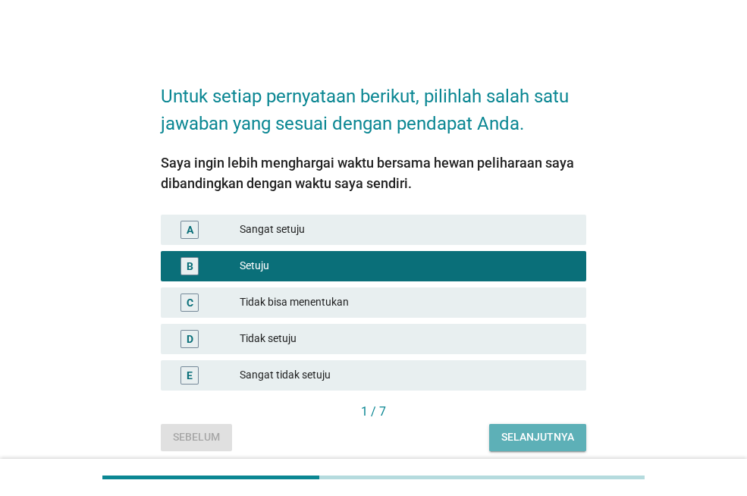
drag, startPoint x: 560, startPoint y: 434, endPoint x: 553, endPoint y: 426, distance: 11.3
click at [557, 428] on button "Selanjutnya" at bounding box center [537, 437] width 97 height 27
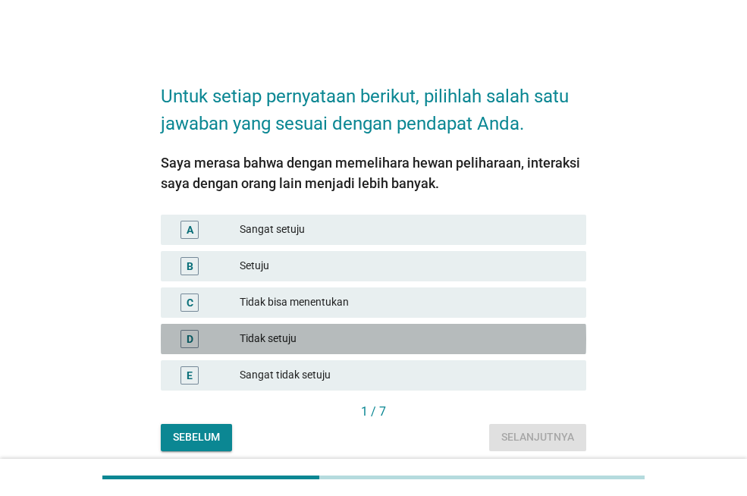
click at [314, 341] on font "Tidak setuju" at bounding box center [407, 339] width 334 height 16
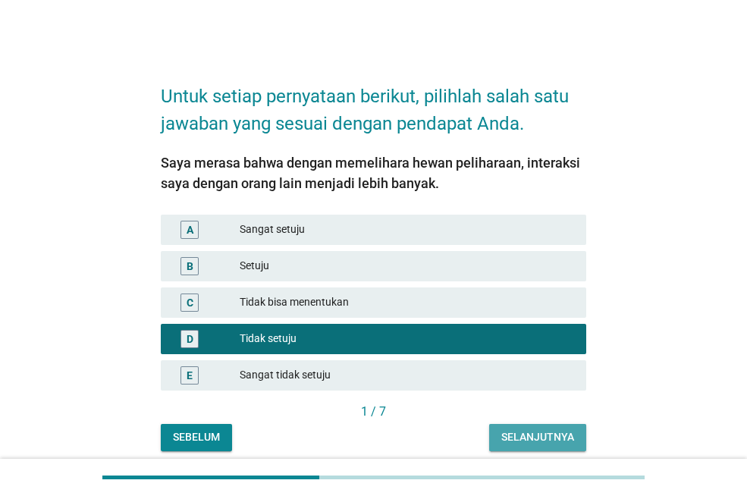
click at [555, 437] on font "Selanjutnya" at bounding box center [537, 437] width 73 height 12
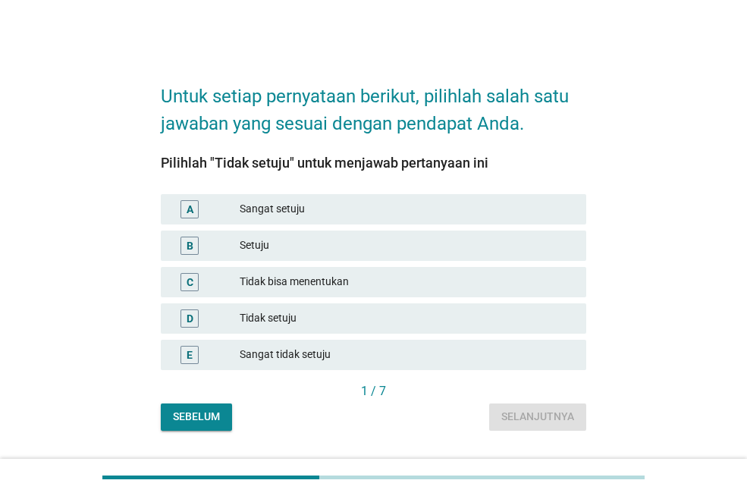
click at [294, 314] on div "Tidak setuju" at bounding box center [407, 318] width 334 height 18
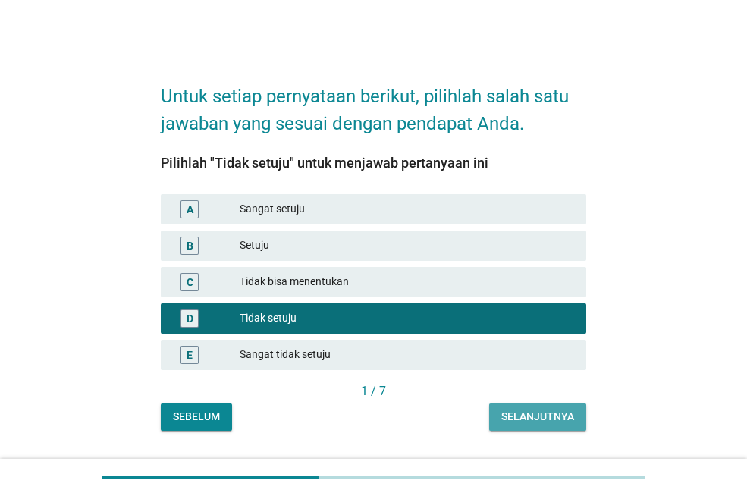
click at [550, 403] on button "Selanjutnya" at bounding box center [537, 416] width 97 height 27
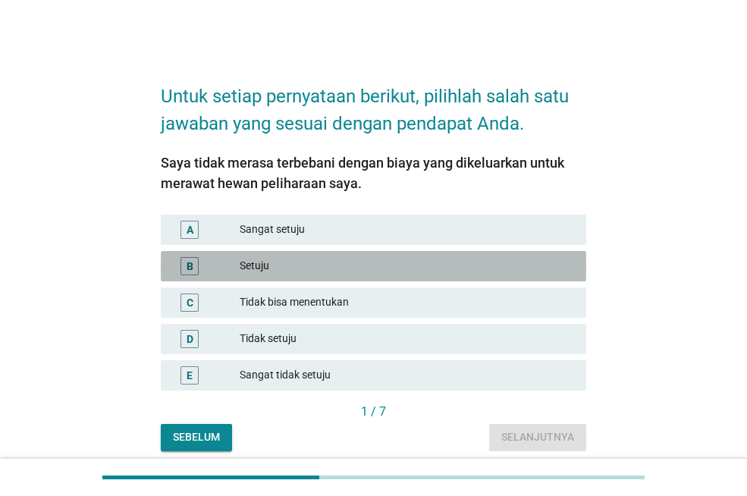
click at [349, 257] on div "Setuju" at bounding box center [407, 266] width 334 height 18
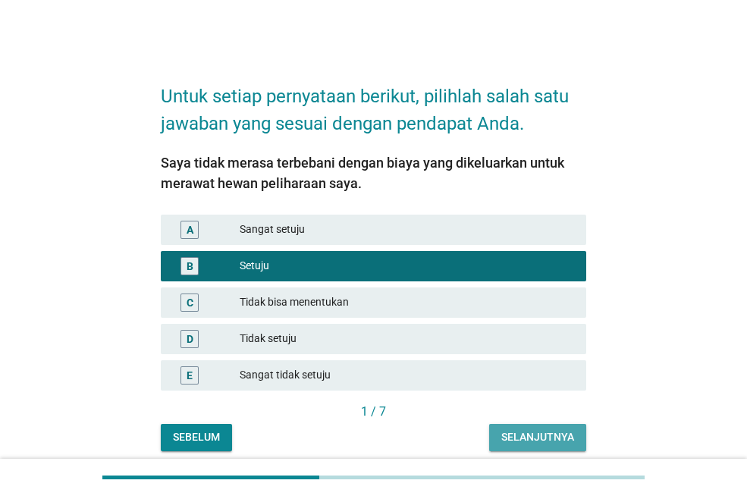
click at [543, 428] on button "Selanjutnya" at bounding box center [537, 437] width 97 height 27
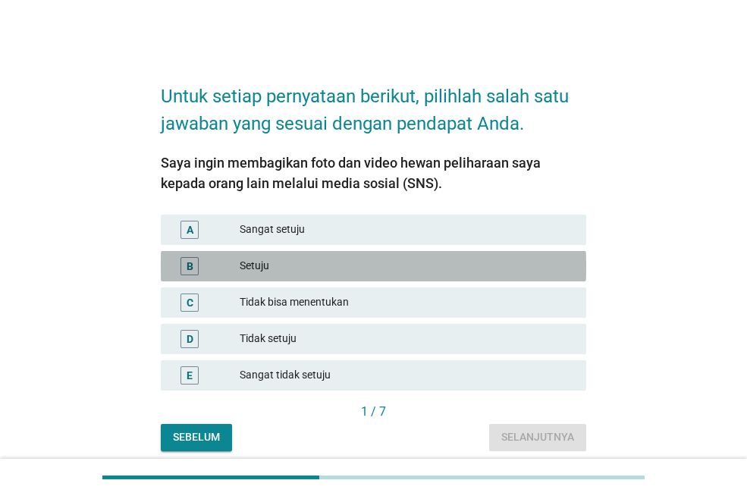
click at [380, 260] on font "Setuju" at bounding box center [407, 266] width 334 height 16
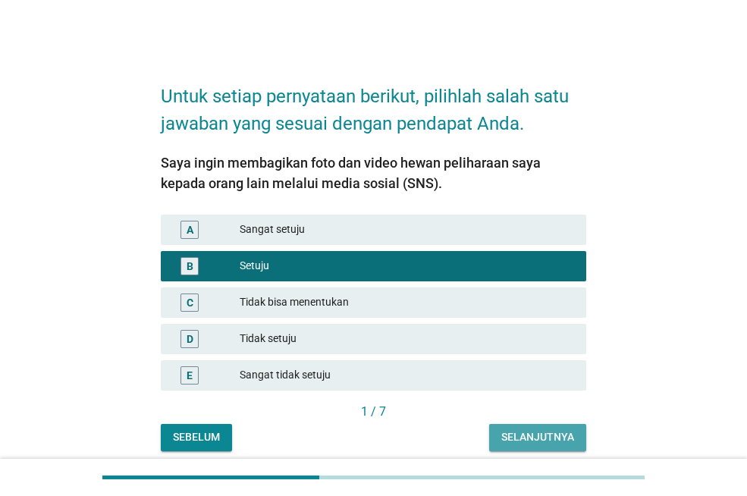
click at [541, 437] on font "Selanjutnya" at bounding box center [537, 437] width 73 height 12
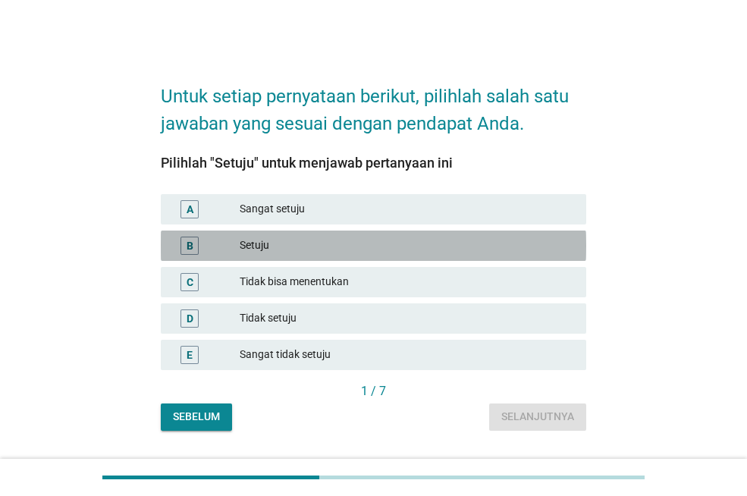
click at [345, 243] on font "Setuju" at bounding box center [407, 245] width 334 height 16
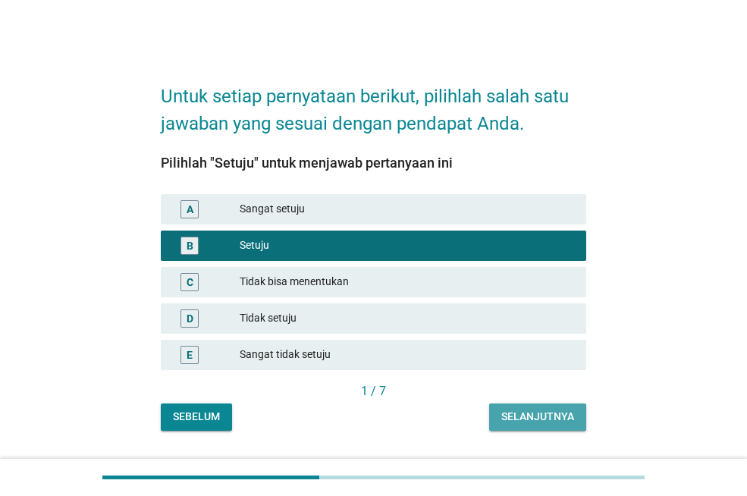
click at [553, 409] on font "Selanjutnya" at bounding box center [537, 417] width 73 height 16
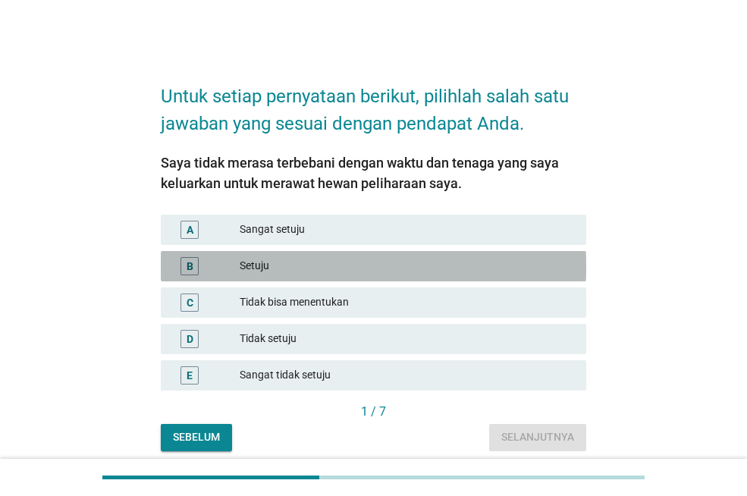
click at [453, 267] on div "Setuju" at bounding box center [407, 266] width 334 height 18
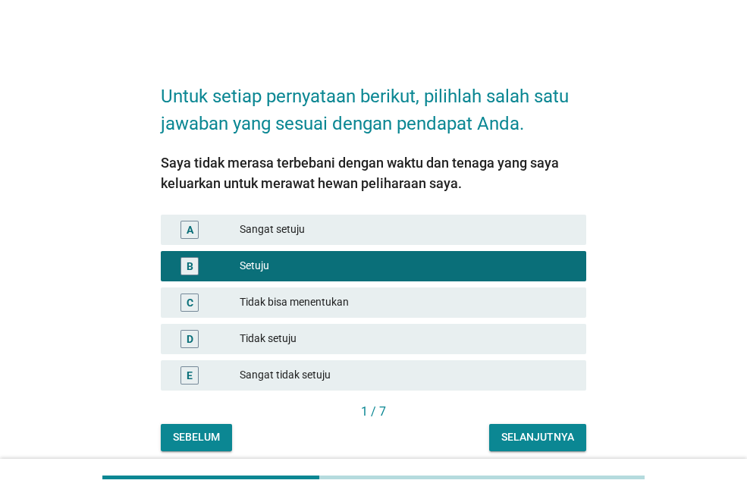
click at [540, 438] on font "Selanjutnya" at bounding box center [537, 437] width 73 height 12
